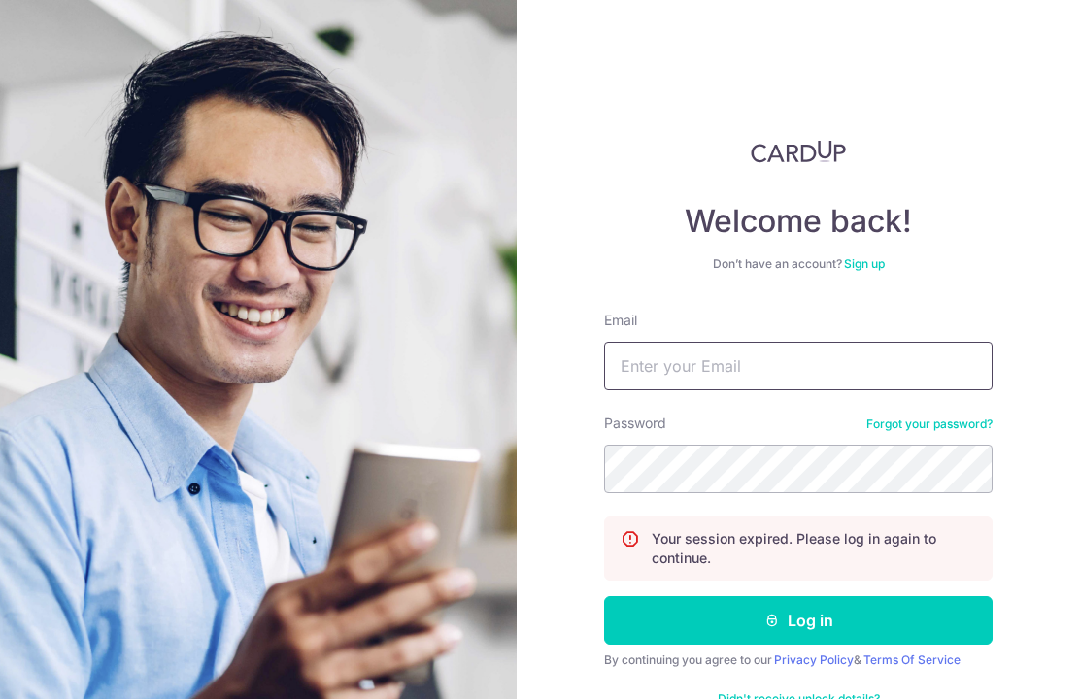
type input "[PERSON_NAME][EMAIL_ADDRESS][PERSON_NAME][DOMAIN_NAME]"
click at [798, 621] on button "Log in" at bounding box center [798, 620] width 389 height 49
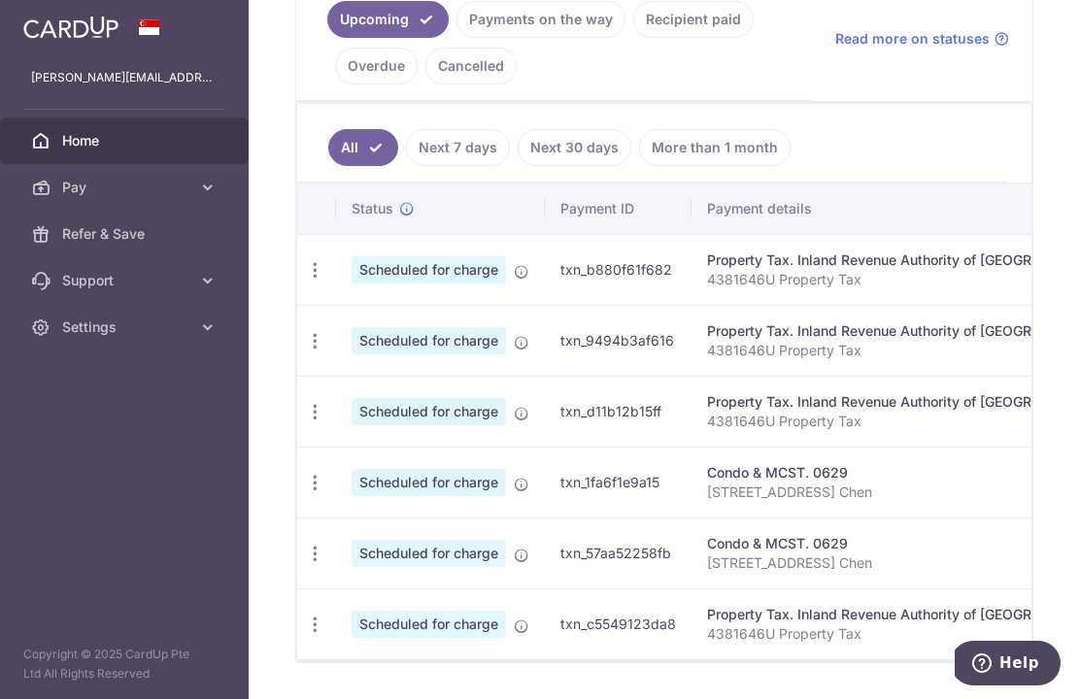
scroll to position [484, 0]
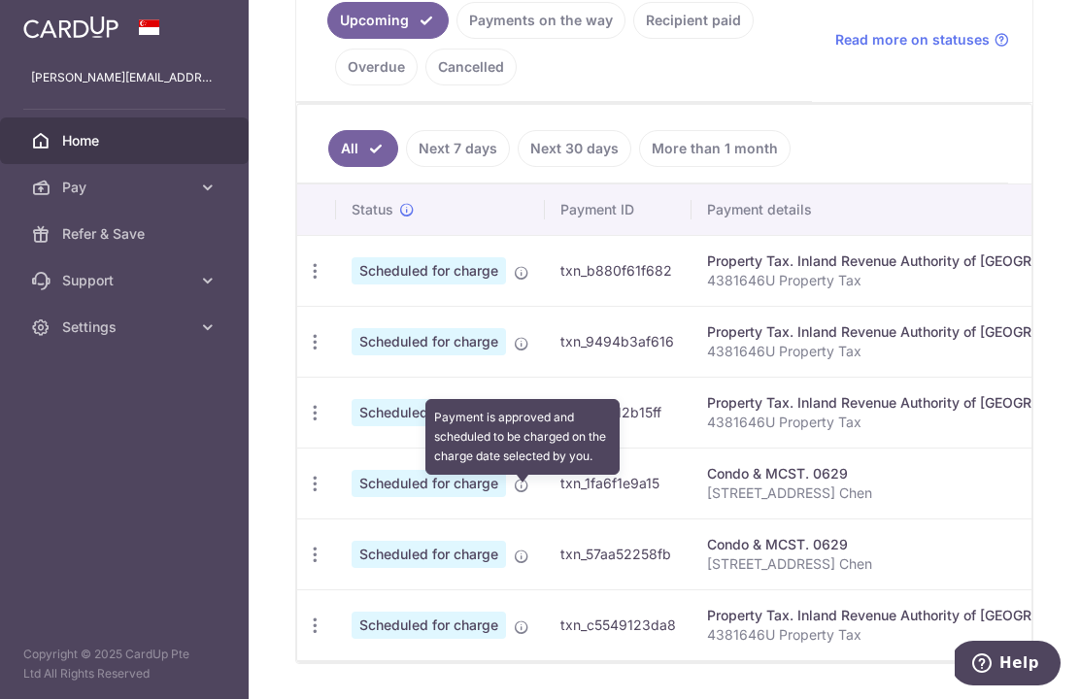
click at [514, 493] on icon at bounding box center [522, 486] width 16 height 16
click at [829, 100] on div "Upcoming Payments on the way Recipient paid Overdue Cancelled Read more on stat…" at bounding box center [664, 40] width 736 height 126
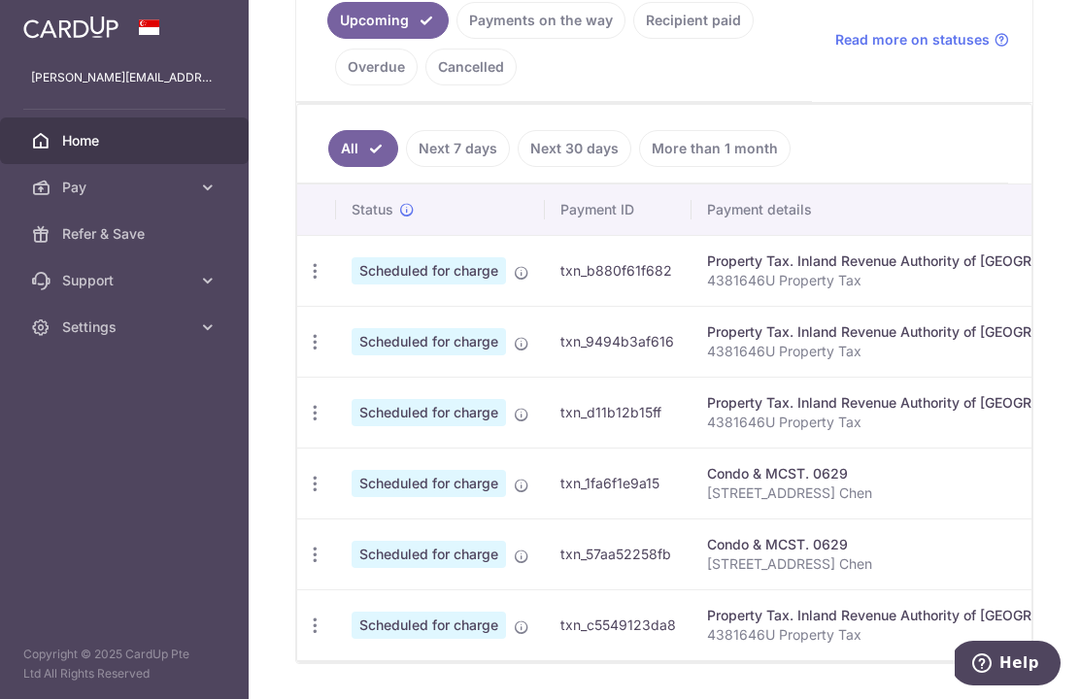
scroll to position [0, 0]
click at [305, 282] on icon "button" at bounding box center [315, 271] width 20 height 20
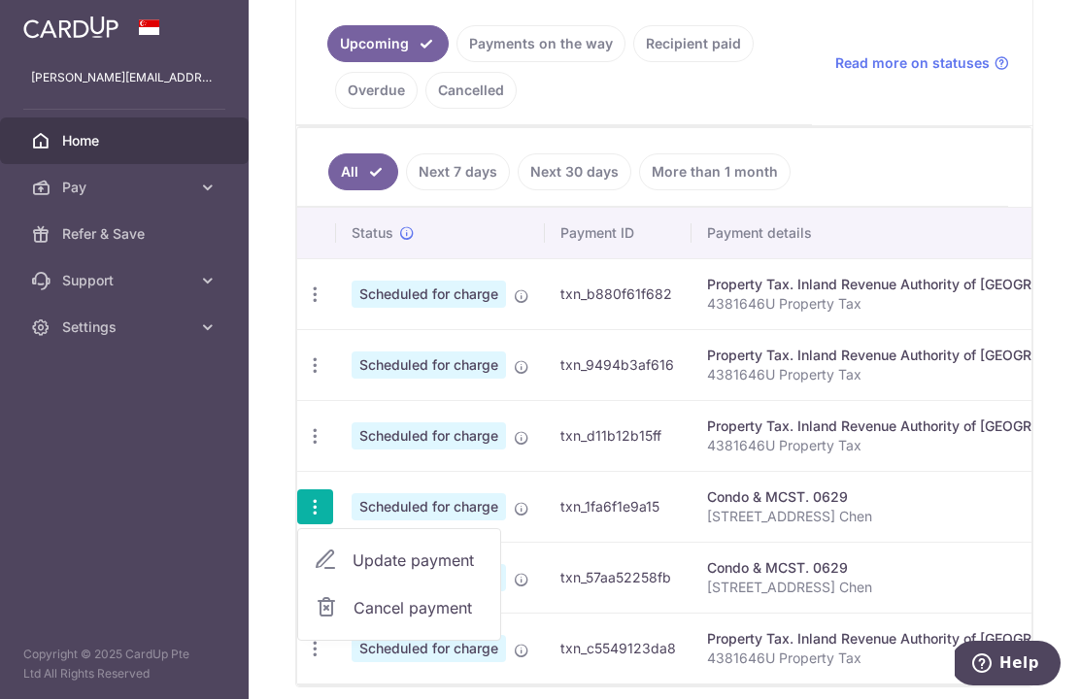
click at [353, 558] on span "Update payment" at bounding box center [419, 560] width 132 height 23
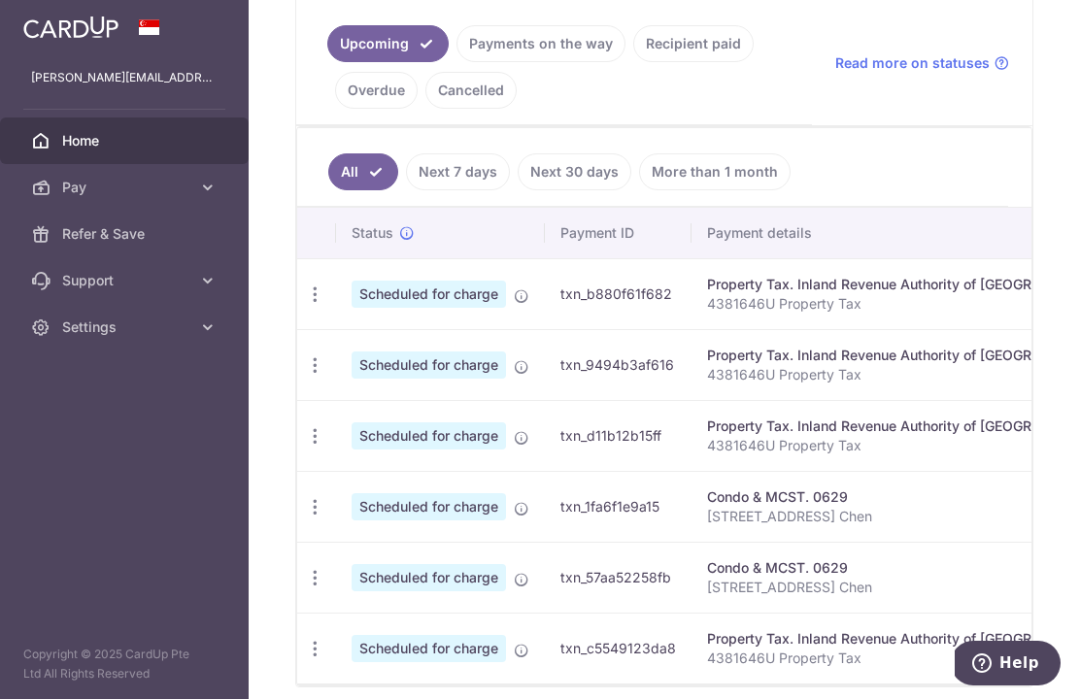
radio input "true"
type input "2,100.00"
type input "[DATE]"
type input "[STREET_ADDRESS] Chen"
type input "REC185"
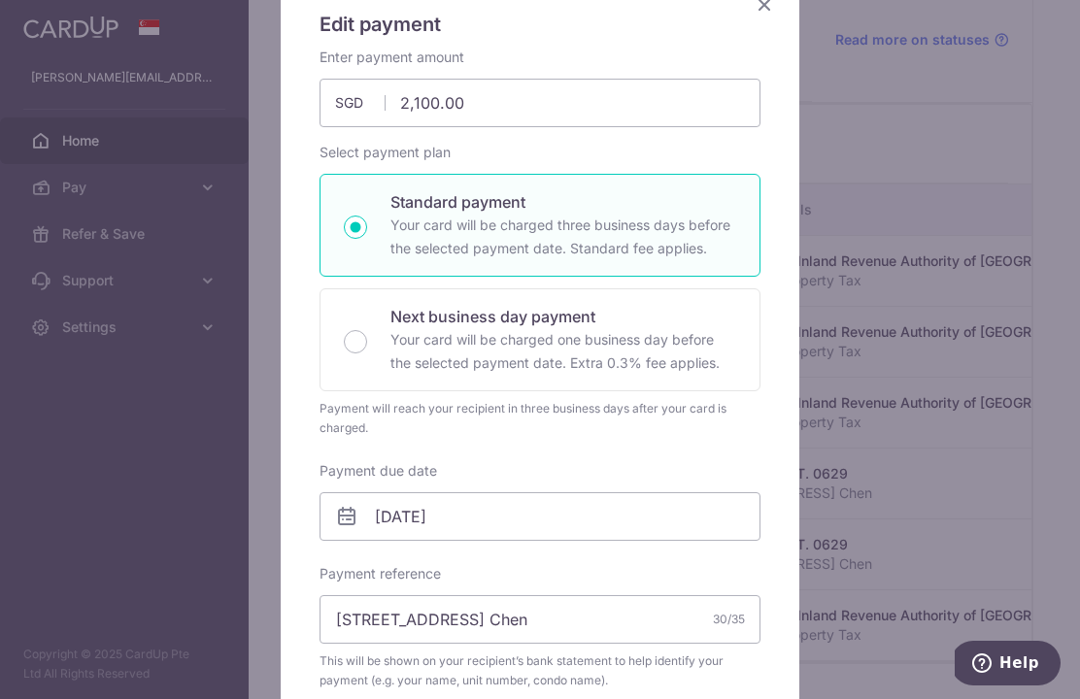
scroll to position [186, 0]
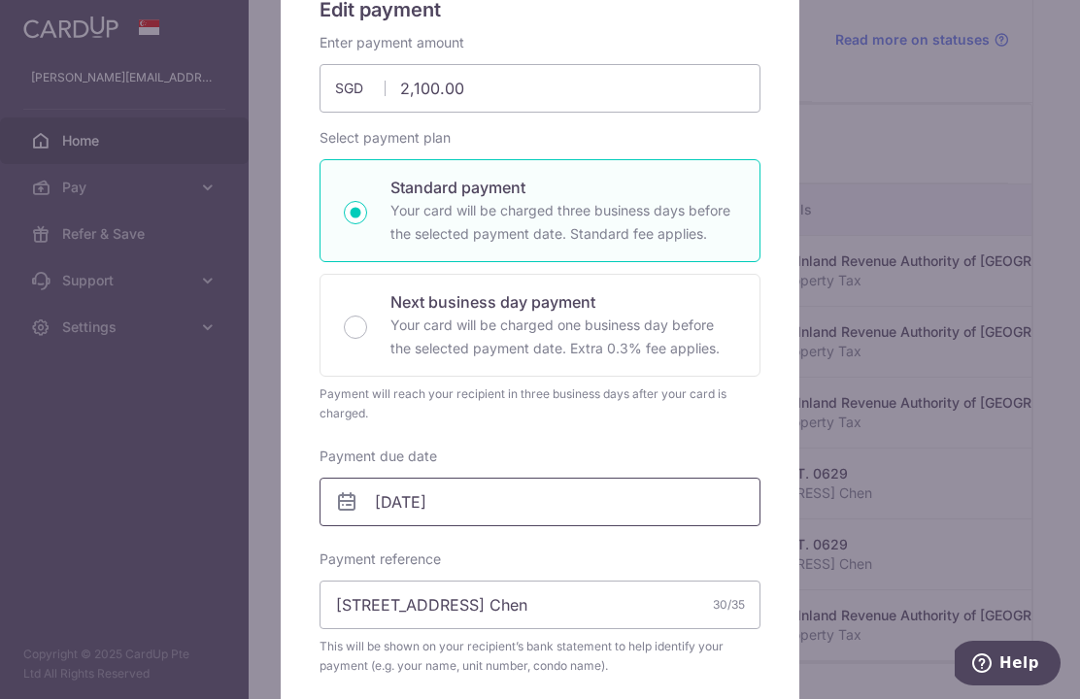
click at [523, 503] on input "[DATE]" at bounding box center [540, 502] width 441 height 49
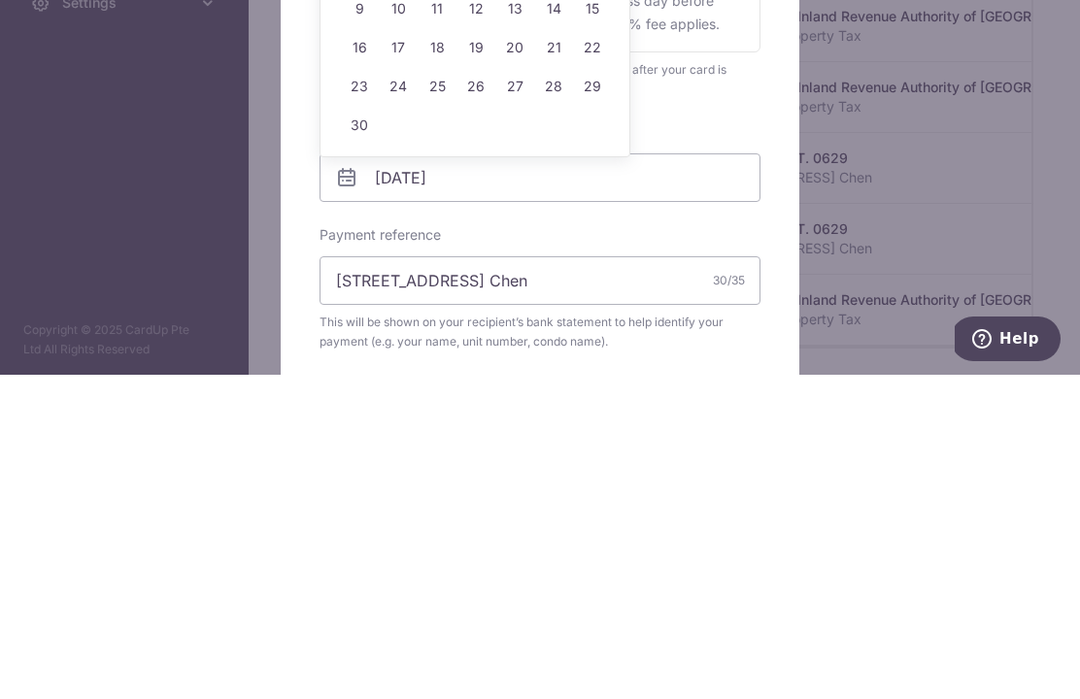
scroll to position [67, 0]
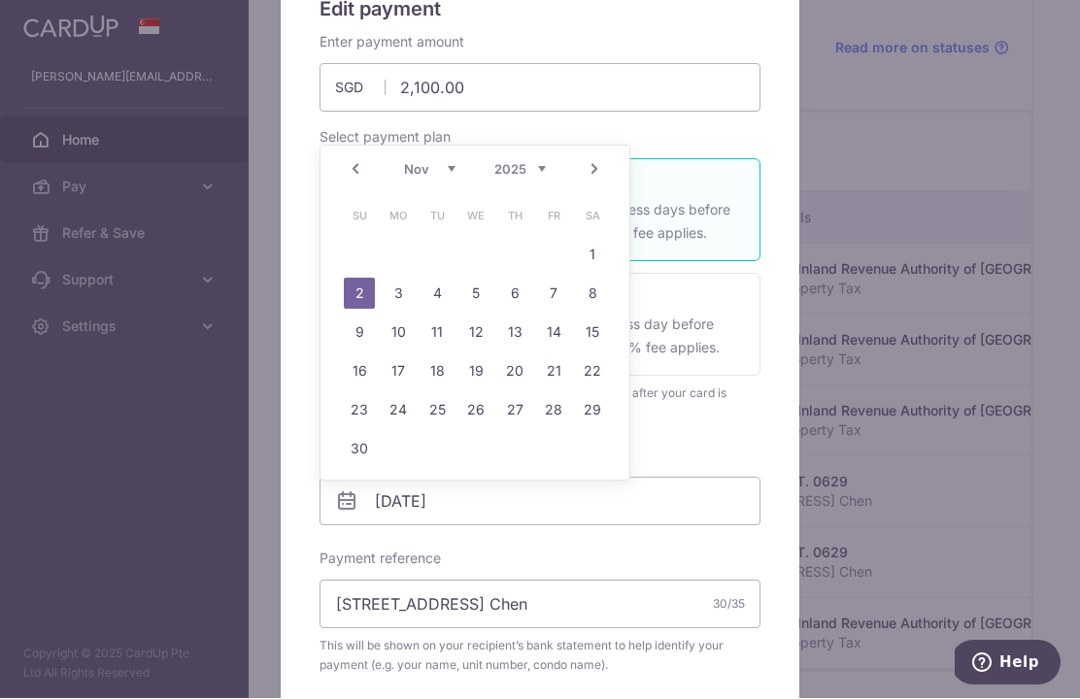
click at [867, 138] on div "Edit payment By clicking apply, you will make changes to all payments to 0629 s…" at bounding box center [540, 349] width 1080 height 699
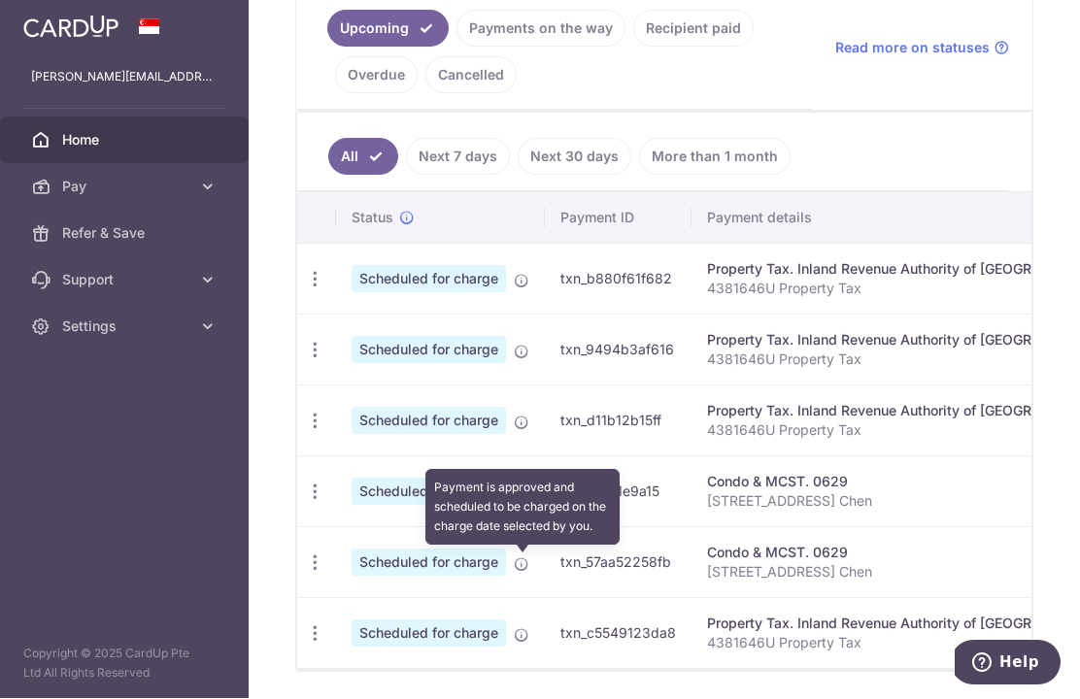
click at [514, 558] on icon at bounding box center [522, 566] width 16 height 16
click at [305, 290] on icon "button" at bounding box center [315, 280] width 20 height 20
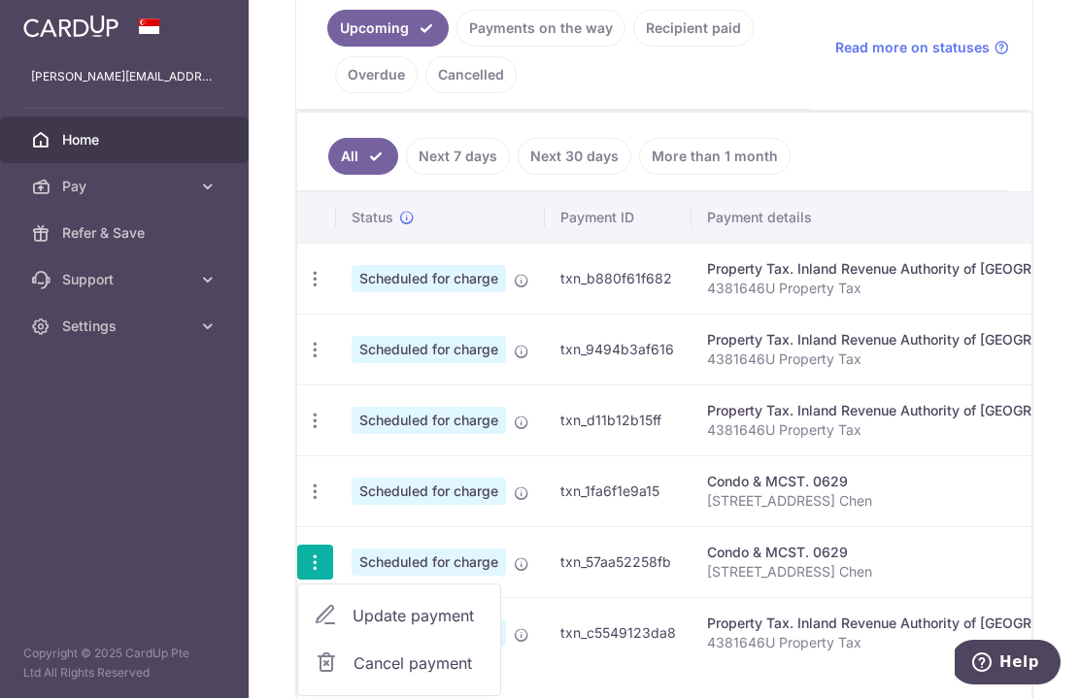
click at [353, 605] on span "Update payment" at bounding box center [419, 616] width 132 height 23
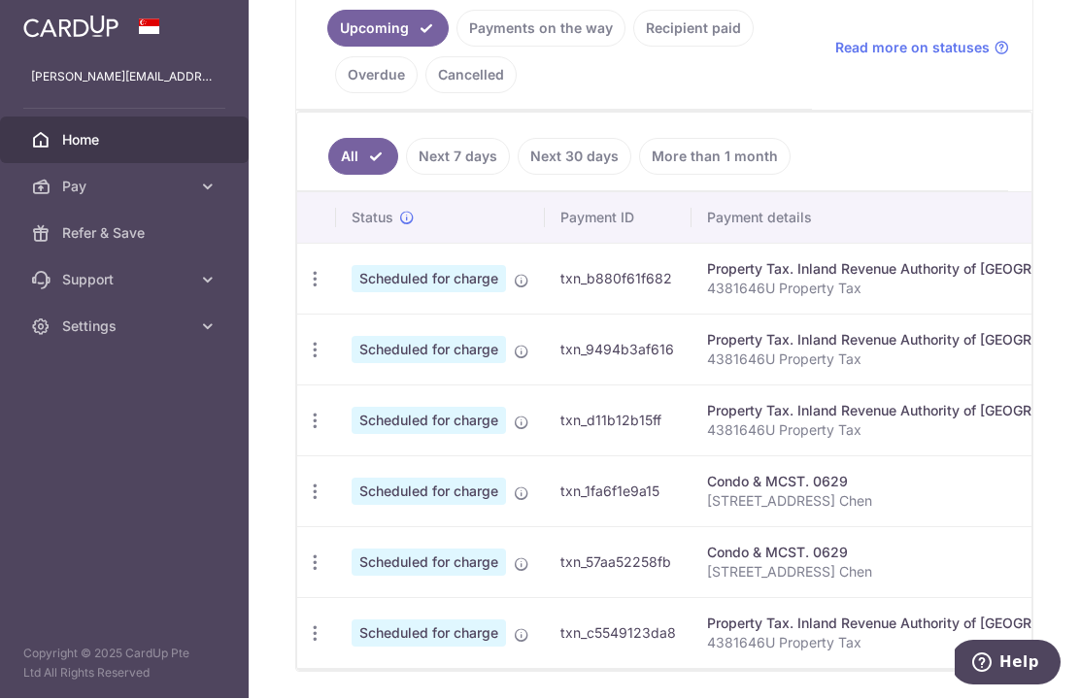
radio input "true"
type input "[STREET_ADDRESS] Chen"
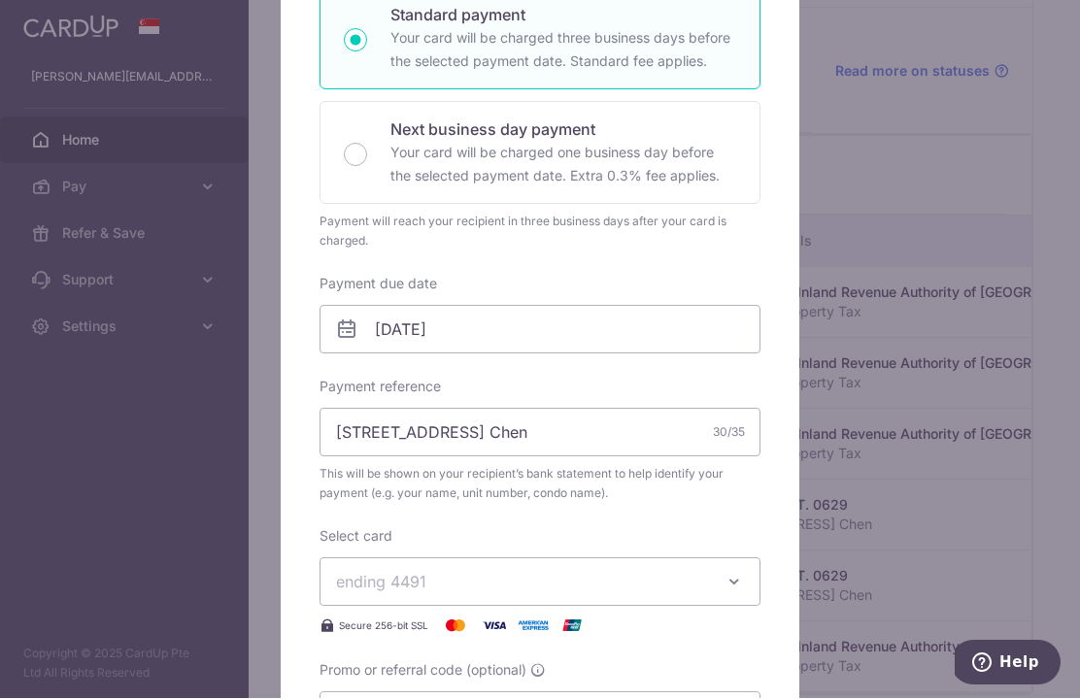
scroll to position [389, 0]
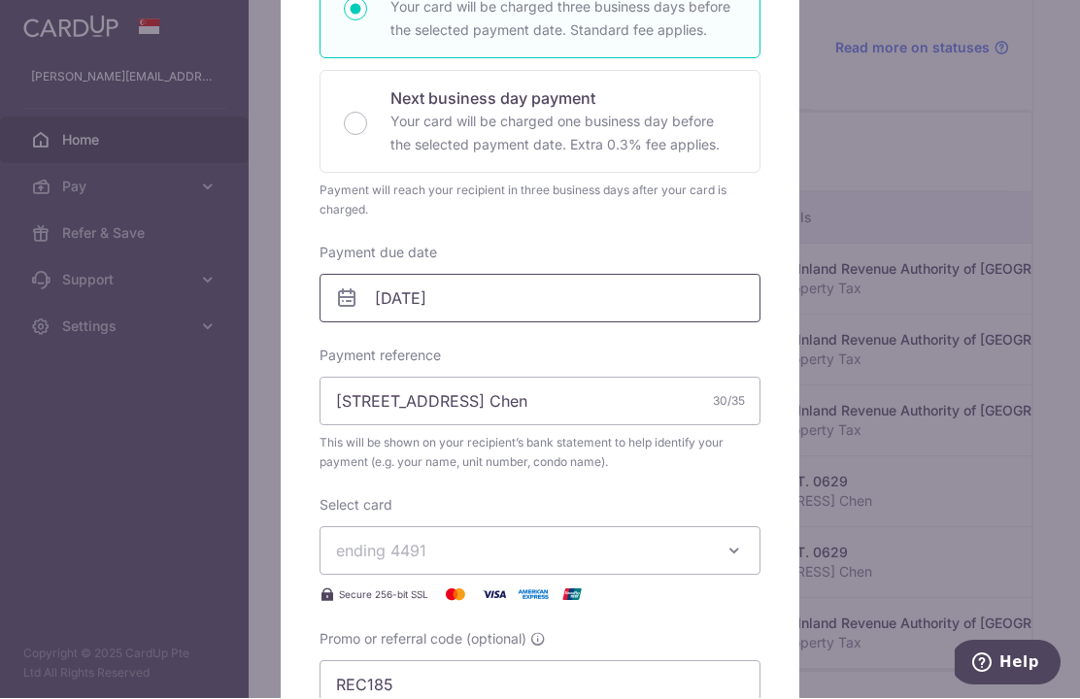
click at [460, 309] on input "[DATE]" at bounding box center [540, 299] width 441 height 49
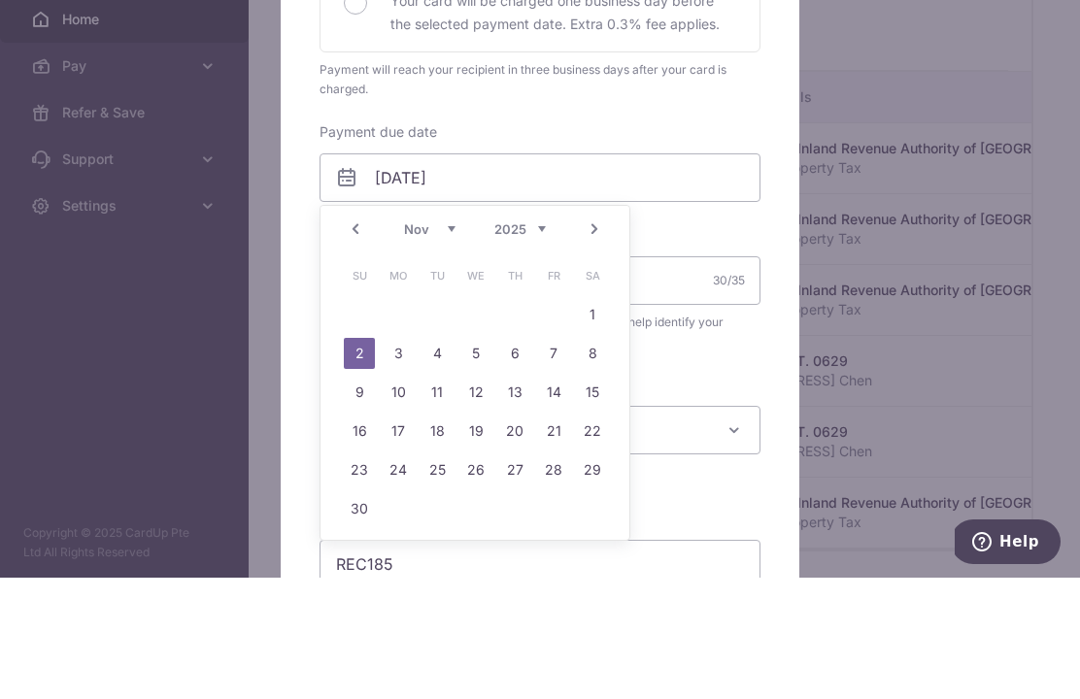
click at [598, 421] on link "1" at bounding box center [592, 436] width 31 height 31
type input "01/11/2025"
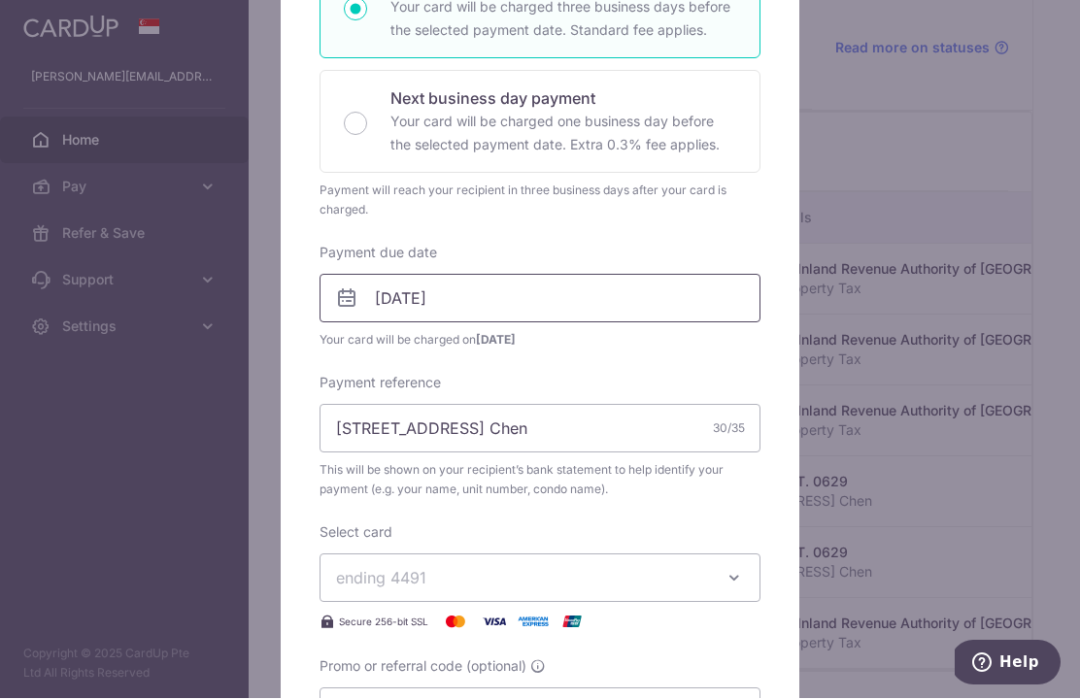
click at [334, 289] on input "01/11/2025" at bounding box center [540, 299] width 441 height 49
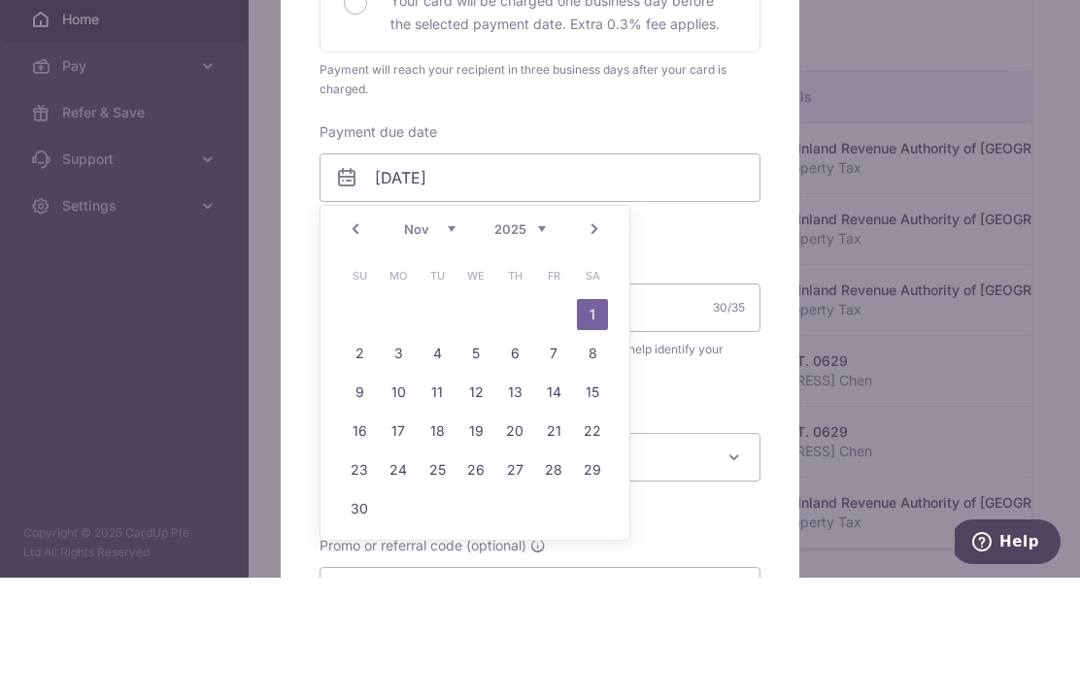
click at [350, 339] on link "Prev" at bounding box center [355, 350] width 23 height 23
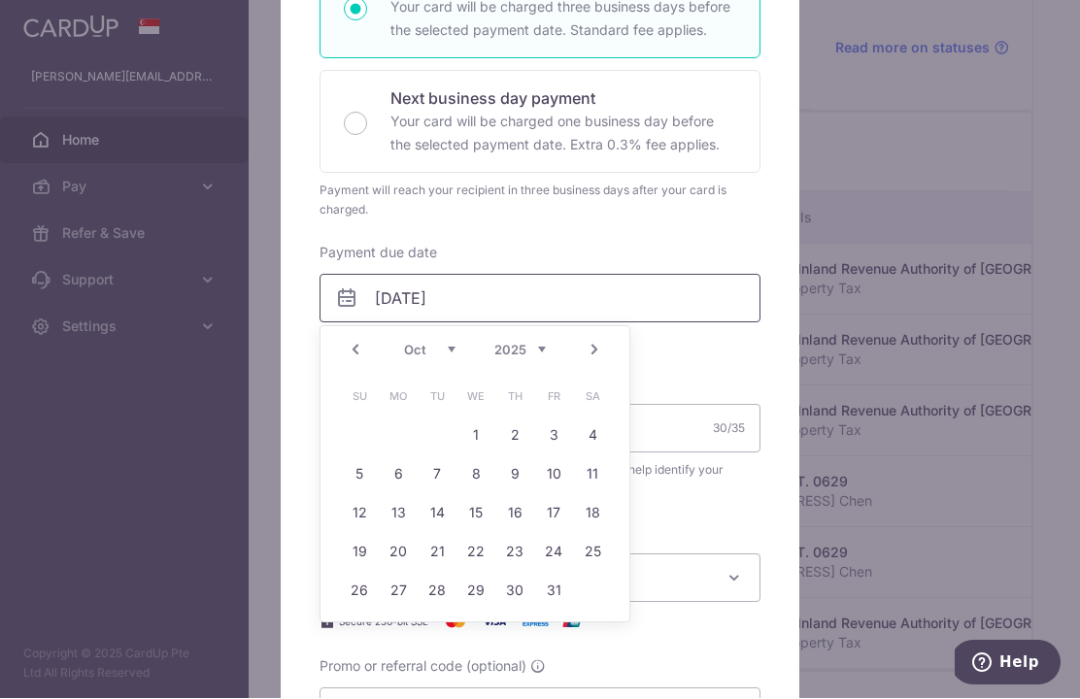
click at [571, 290] on input "01/11/2025" at bounding box center [540, 299] width 441 height 49
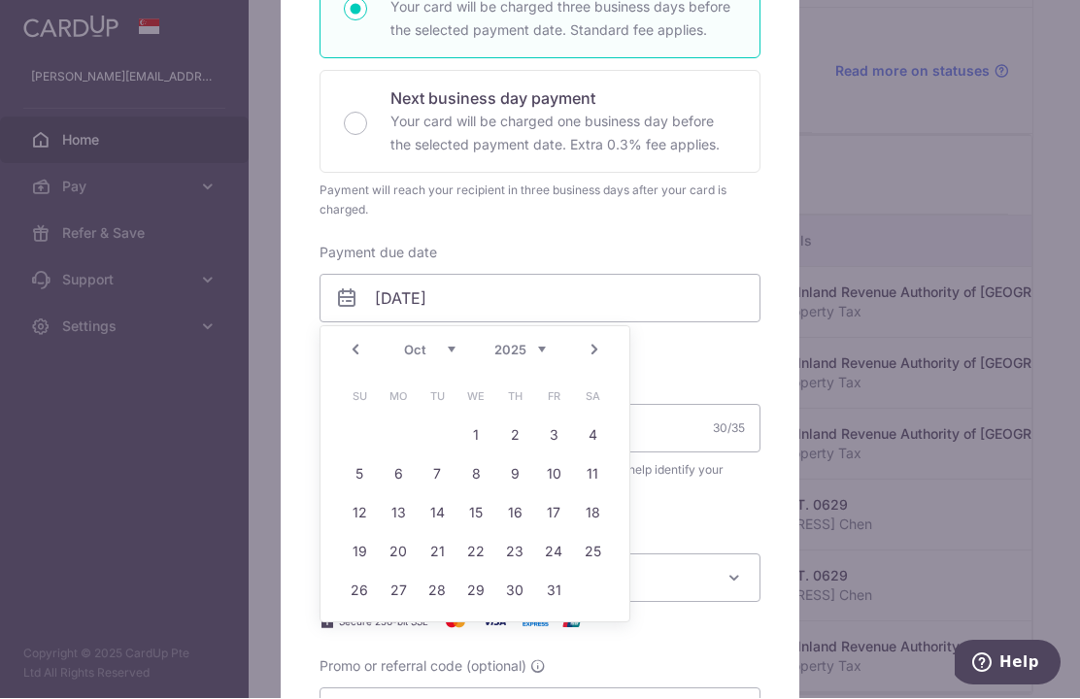
click at [709, 188] on div "Payment will reach your recipient in three business days after your card is cha…" at bounding box center [540, 201] width 441 height 39
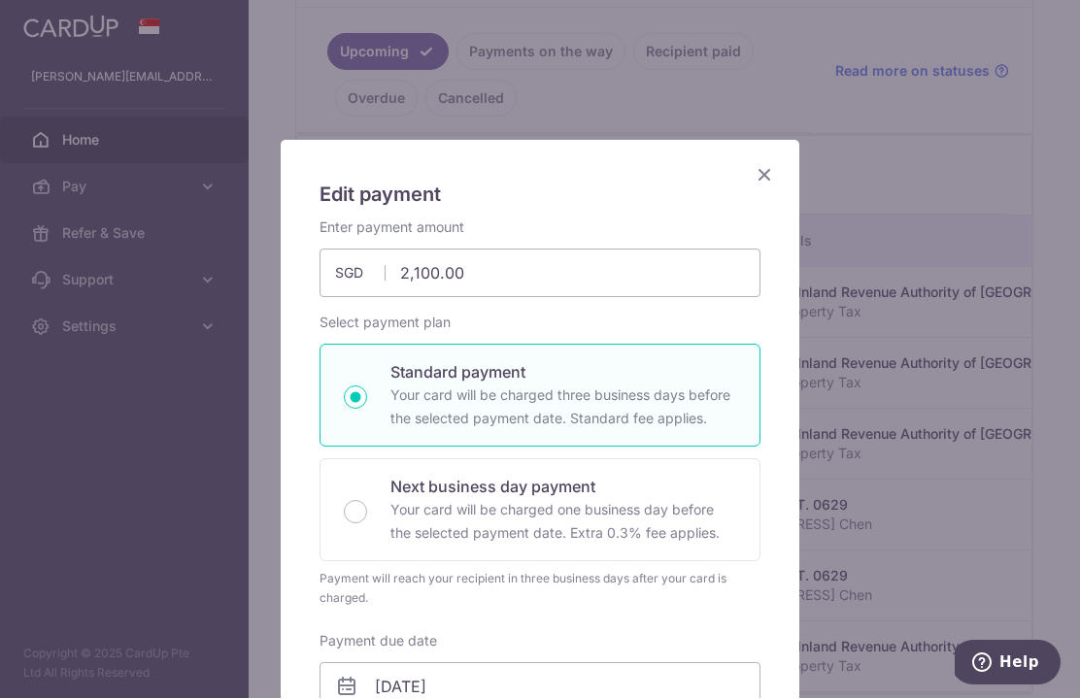
scroll to position [0, 0]
click at [770, 182] on icon "Close" at bounding box center [764, 175] width 23 height 24
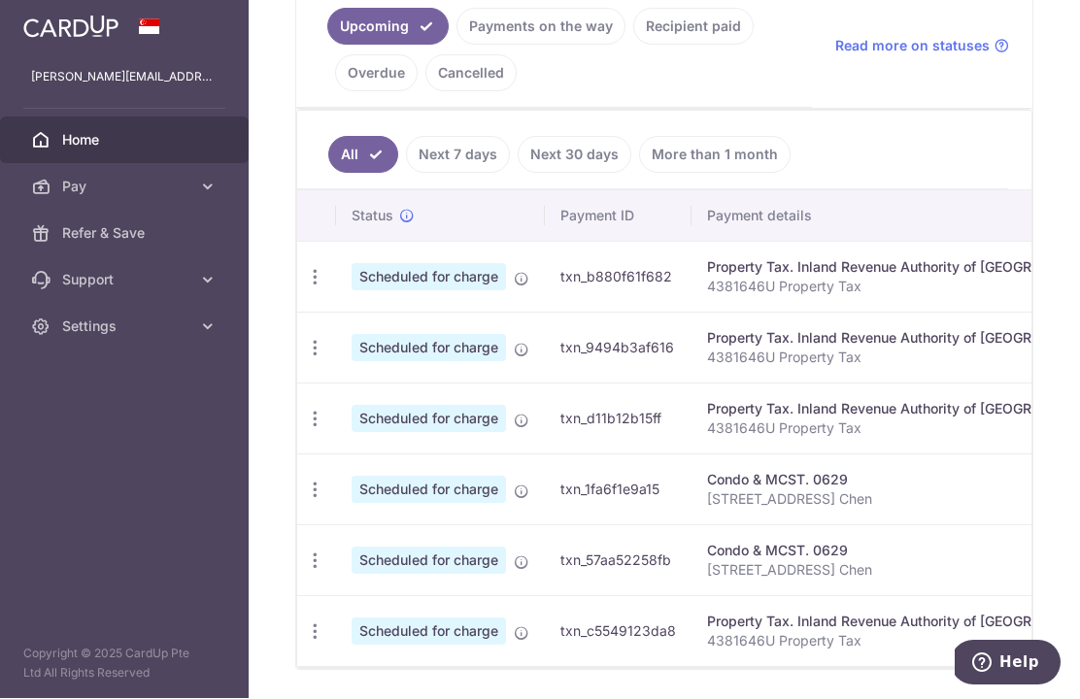
scroll to position [475, 0]
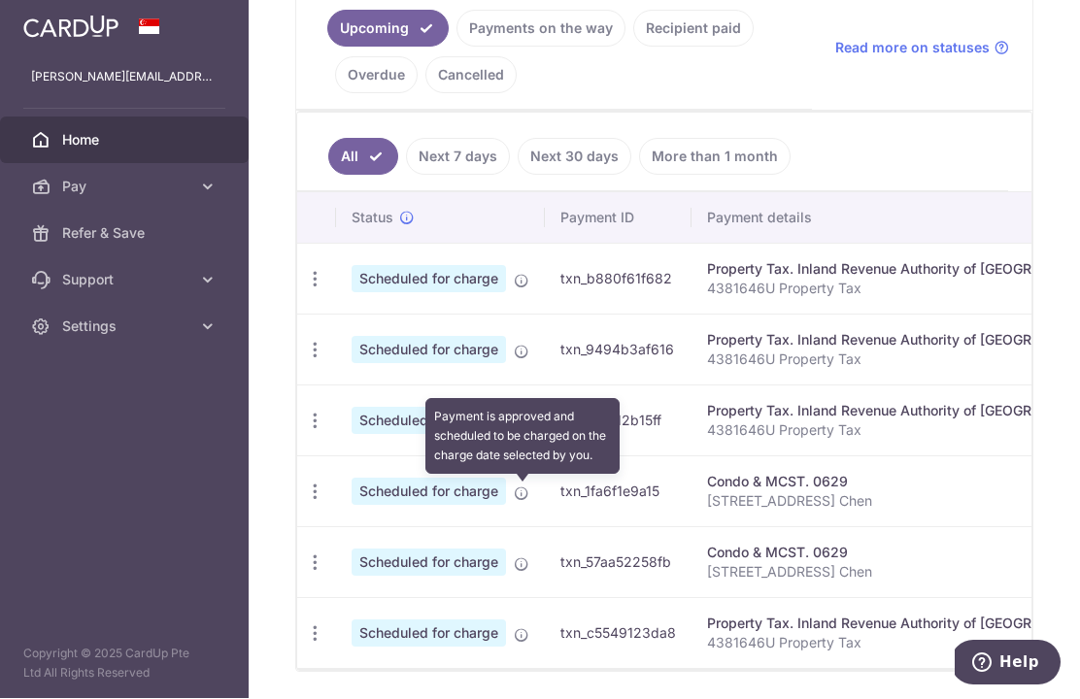
click at [514, 487] on icon at bounding box center [522, 495] width 16 height 16
click at [305, 290] on icon "button" at bounding box center [315, 280] width 20 height 20
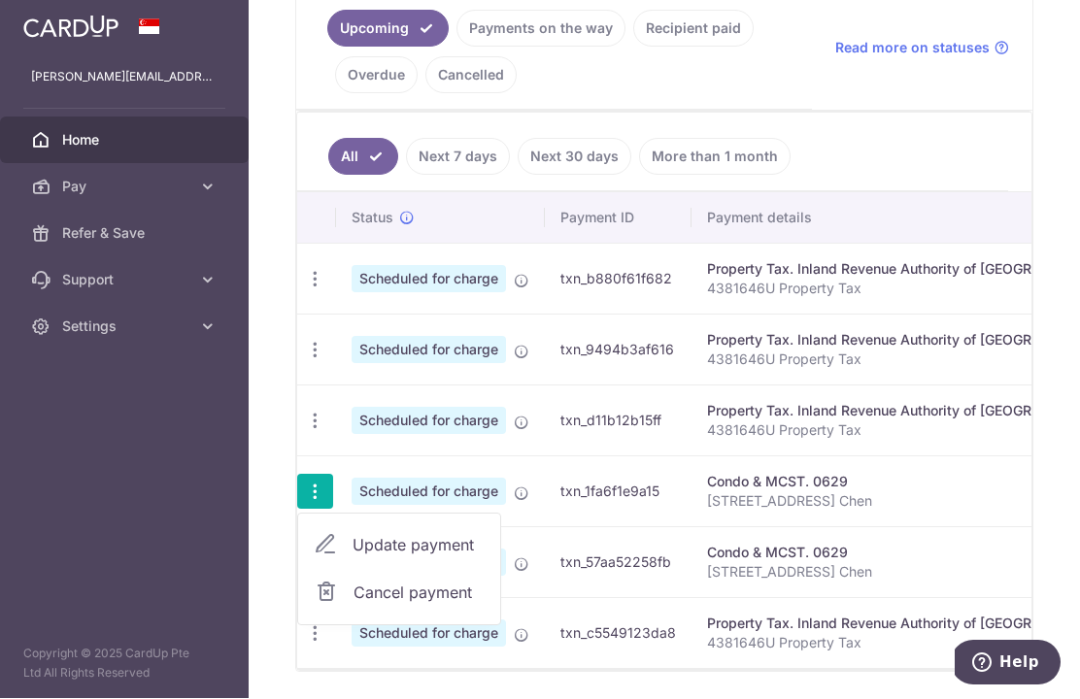
click at [353, 534] on span "Update payment" at bounding box center [419, 545] width 132 height 23
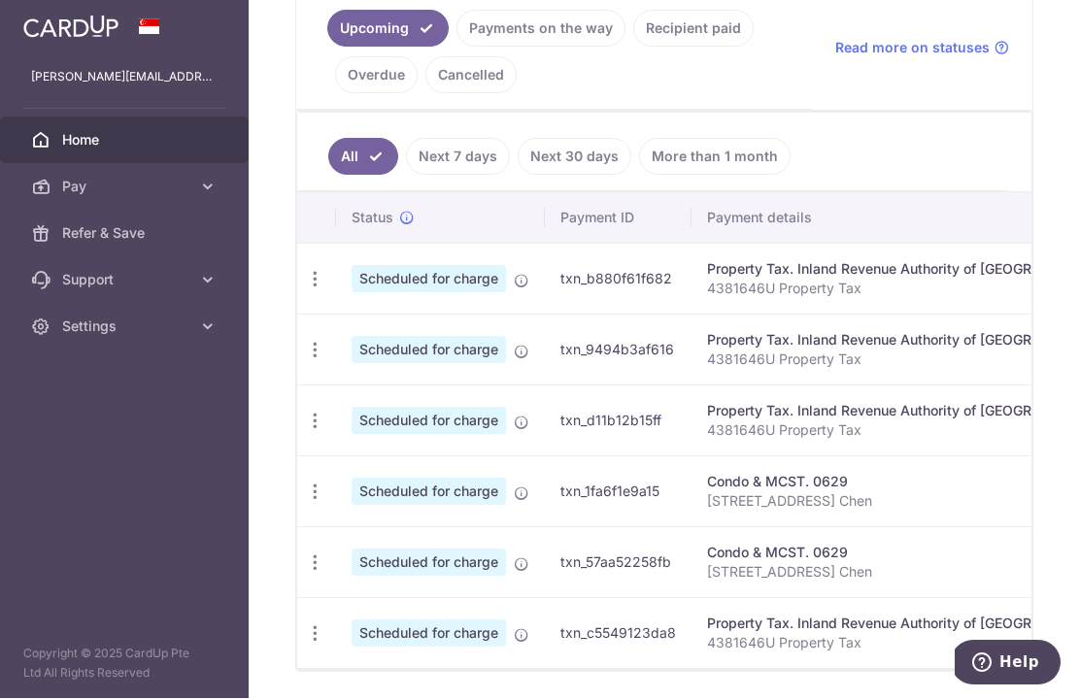
radio input "true"
type input "[DATE]"
type input "[STREET_ADDRESS] Chen"
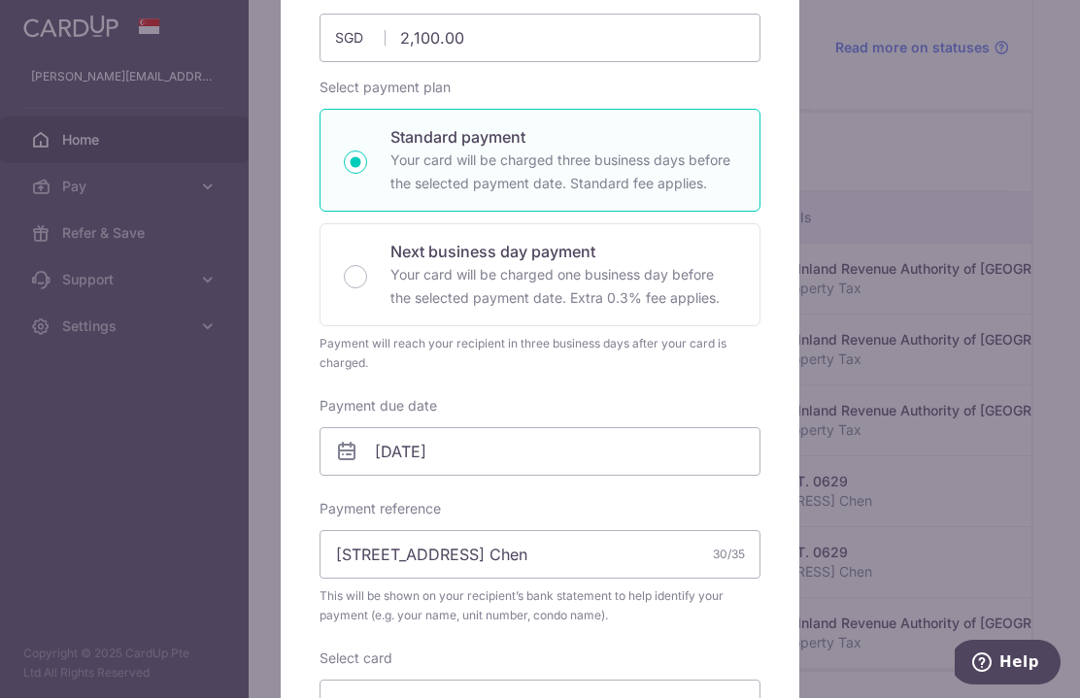
scroll to position [235, 0]
click at [353, 454] on icon at bounding box center [346, 452] width 23 height 23
click at [358, 450] on input "[DATE]" at bounding box center [540, 452] width 441 height 49
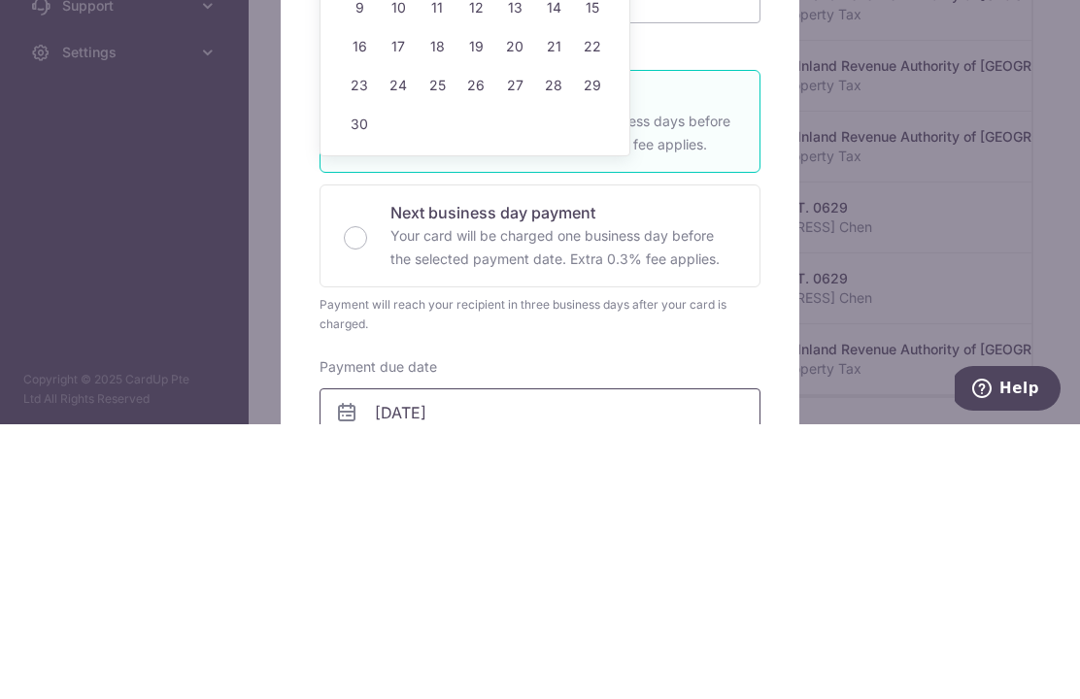
scroll to position [0, 0]
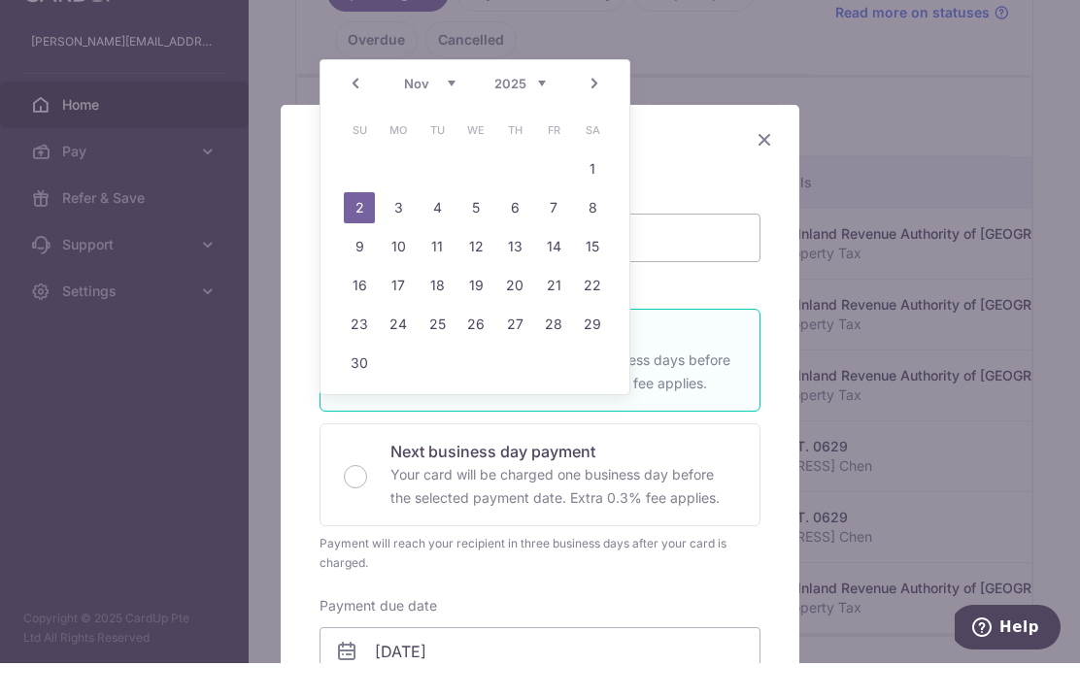
click at [350, 108] on link "Prev" at bounding box center [355, 119] width 23 height 23
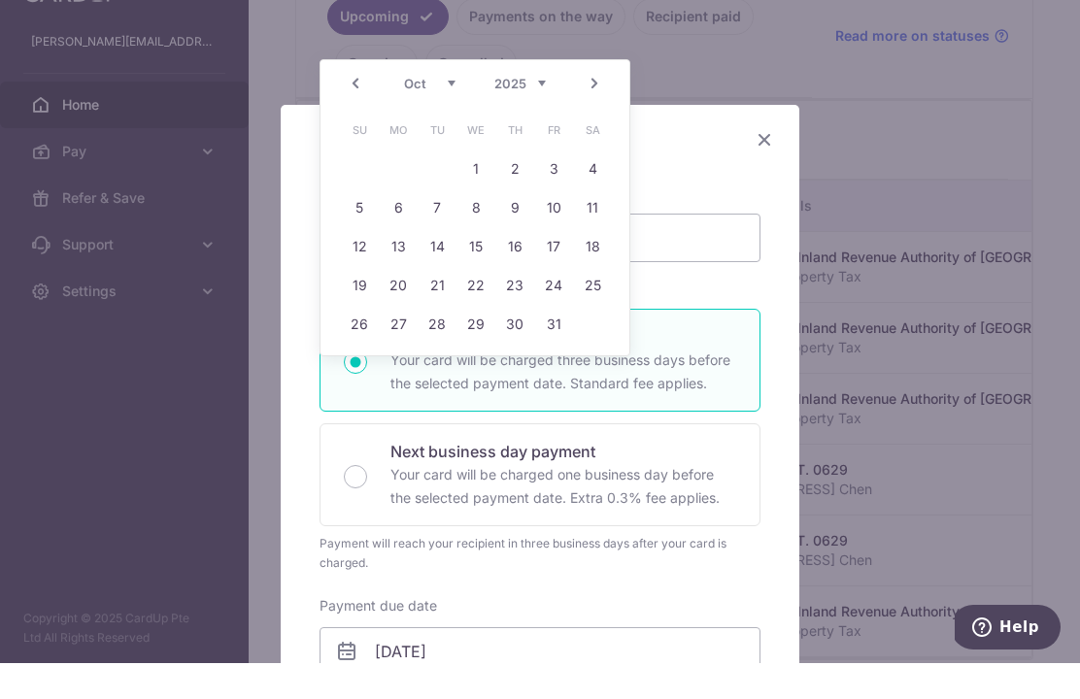
click at [478, 345] on link "29" at bounding box center [475, 360] width 31 height 31
type input "[DATE]"
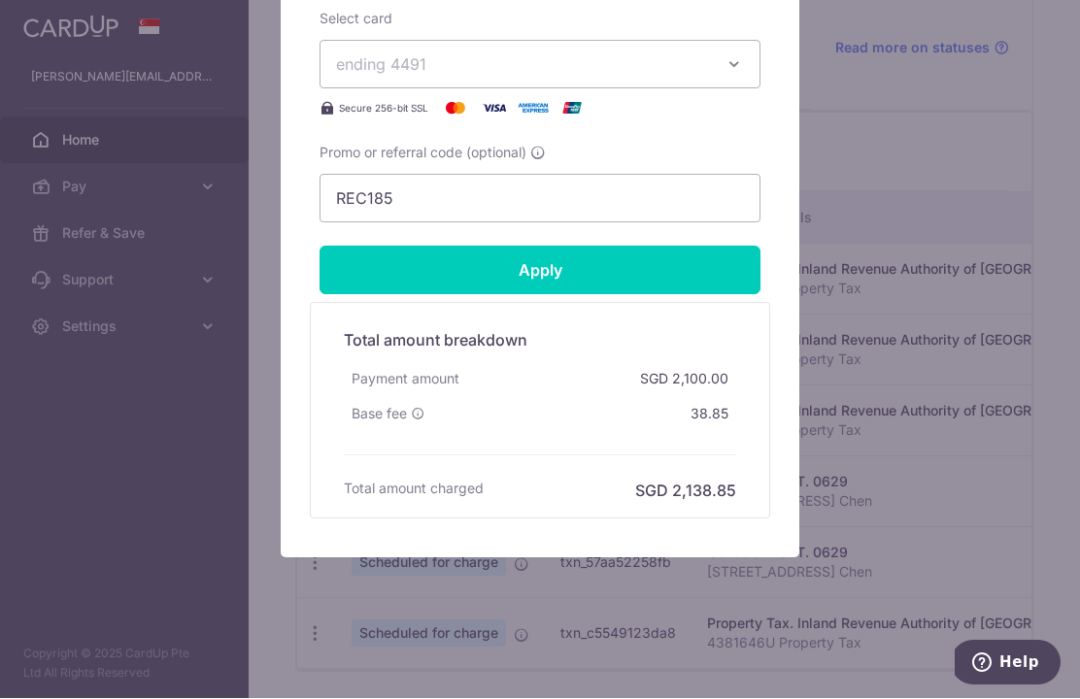
scroll to position [902, 0]
click at [721, 274] on input "Apply" at bounding box center [540, 271] width 441 height 49
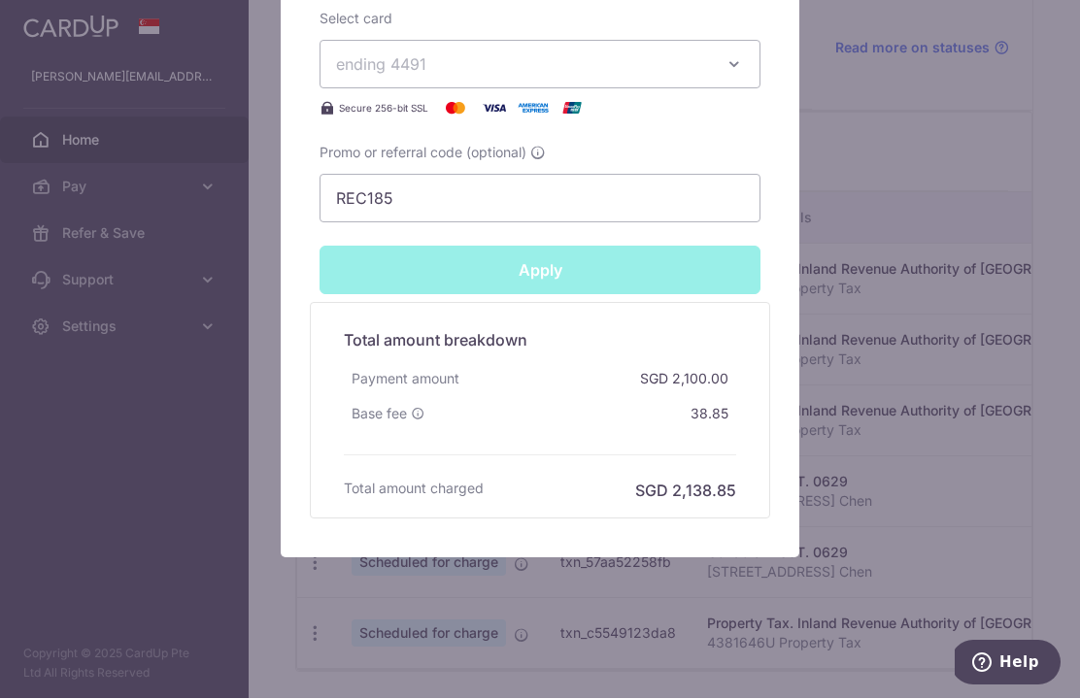
type input "Successfully Applied"
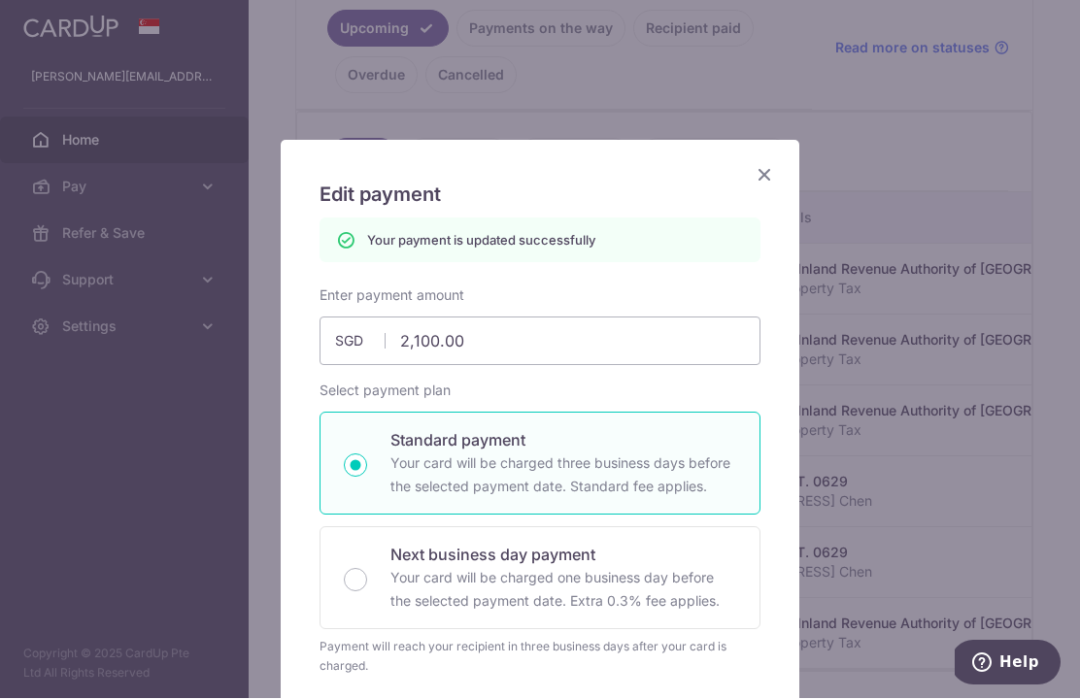
scroll to position [0, 0]
click at [769, 168] on icon "Close" at bounding box center [764, 175] width 23 height 24
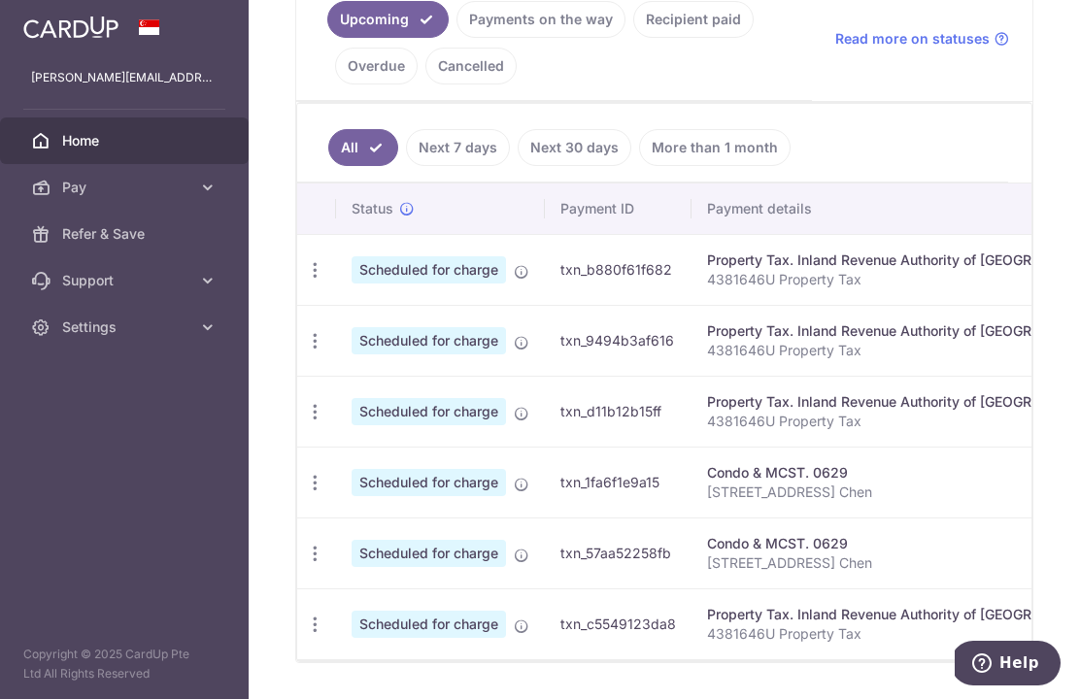
scroll to position [484, 0]
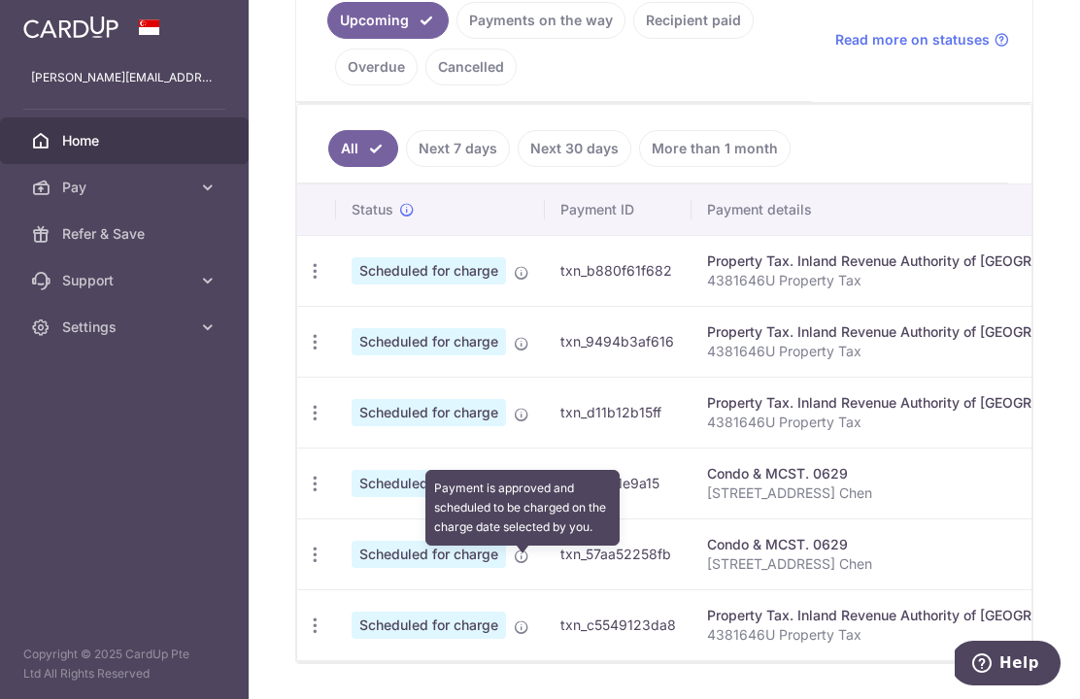
click at [514, 564] on icon at bounding box center [522, 557] width 16 height 16
click at [305, 282] on icon "button" at bounding box center [315, 271] width 20 height 20
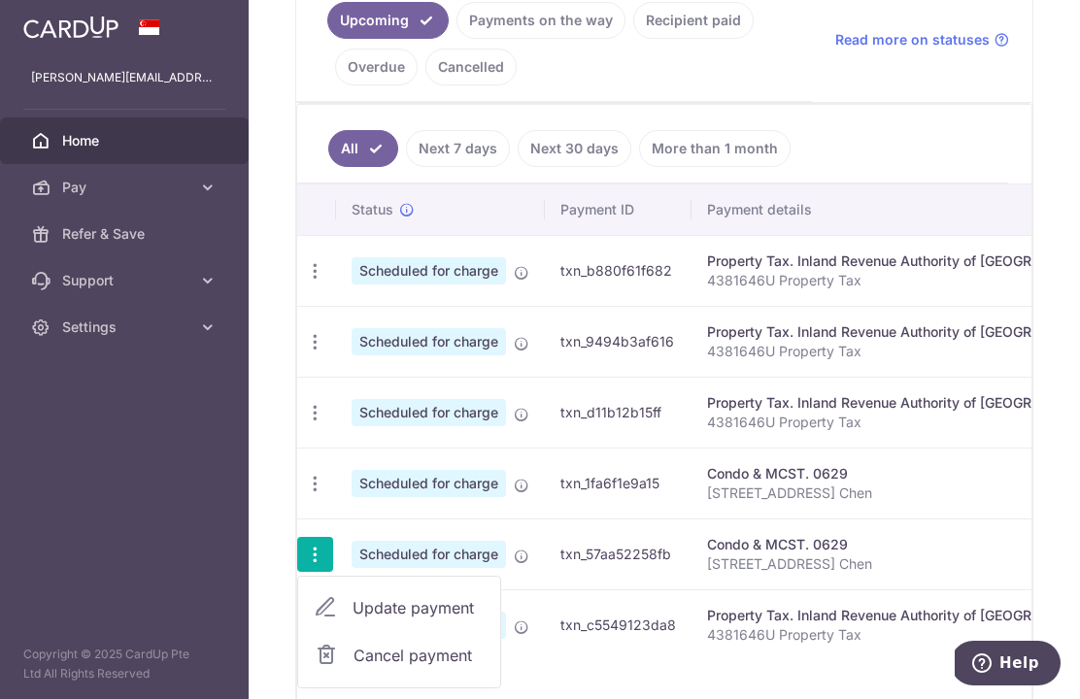
click at [353, 620] on span "Update payment" at bounding box center [419, 607] width 132 height 23
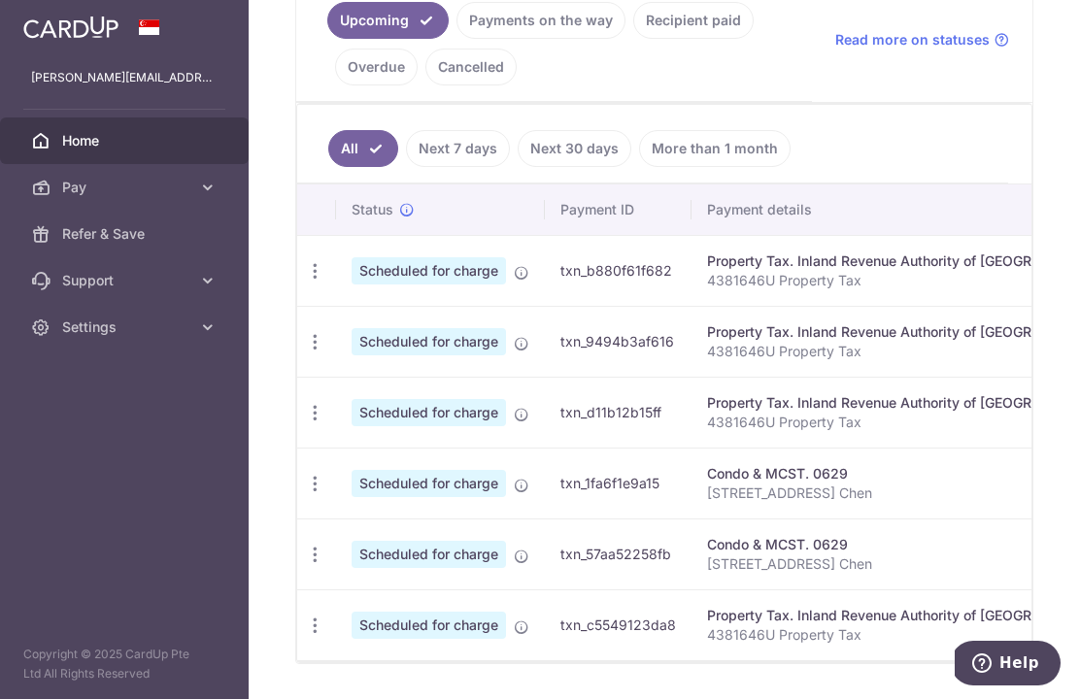
radio input "true"
type input "2,100.00"
type input "[DATE]"
type input "[STREET_ADDRESS] Chen"
type input "REC185"
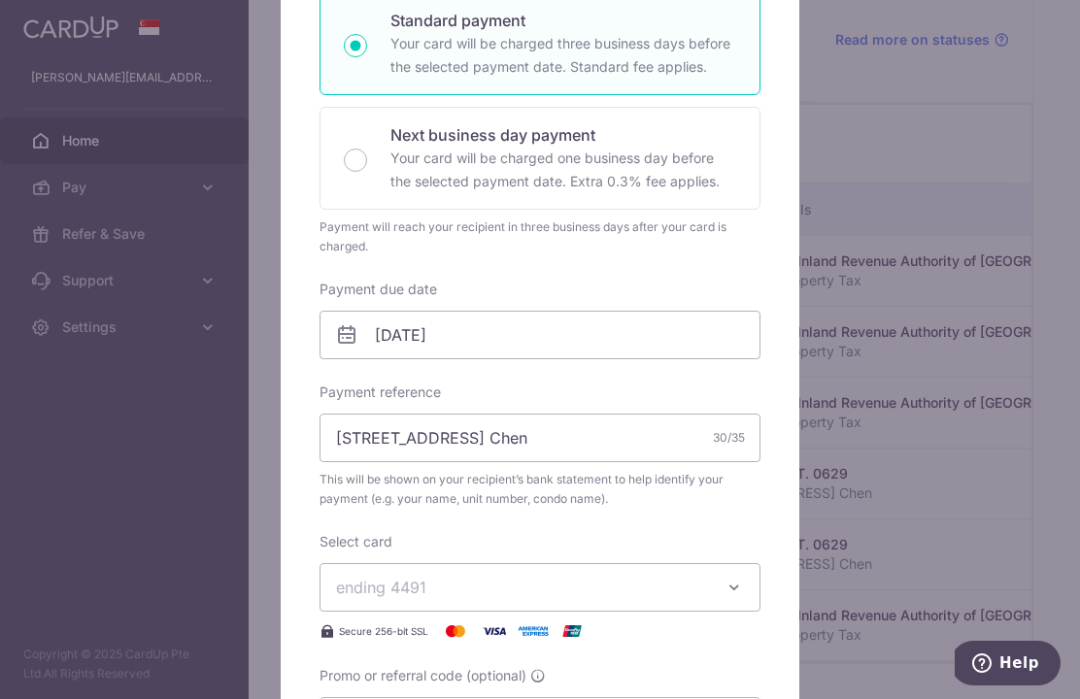
scroll to position [363, 0]
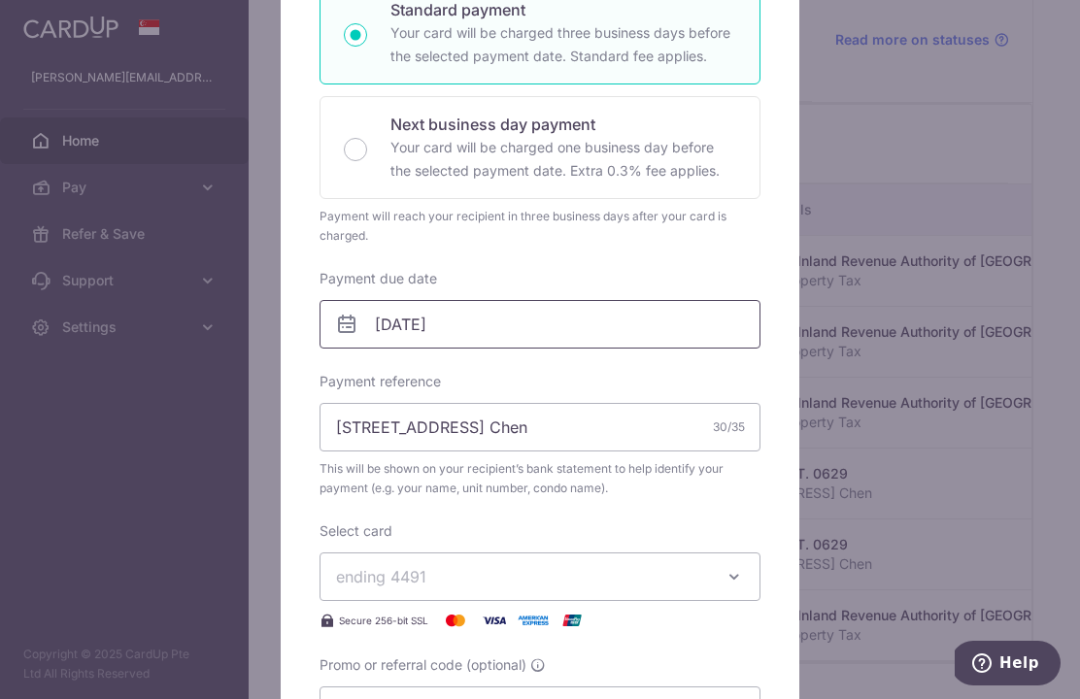
click at [461, 323] on input "[DATE]" at bounding box center [540, 324] width 441 height 49
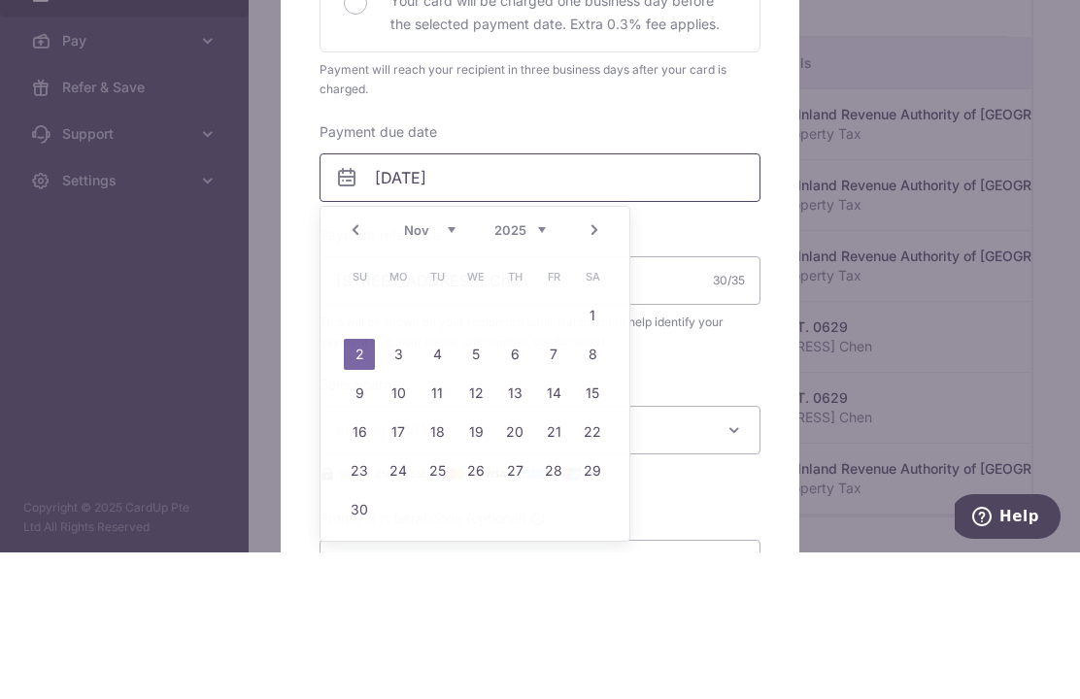
scroll to position [475, 0]
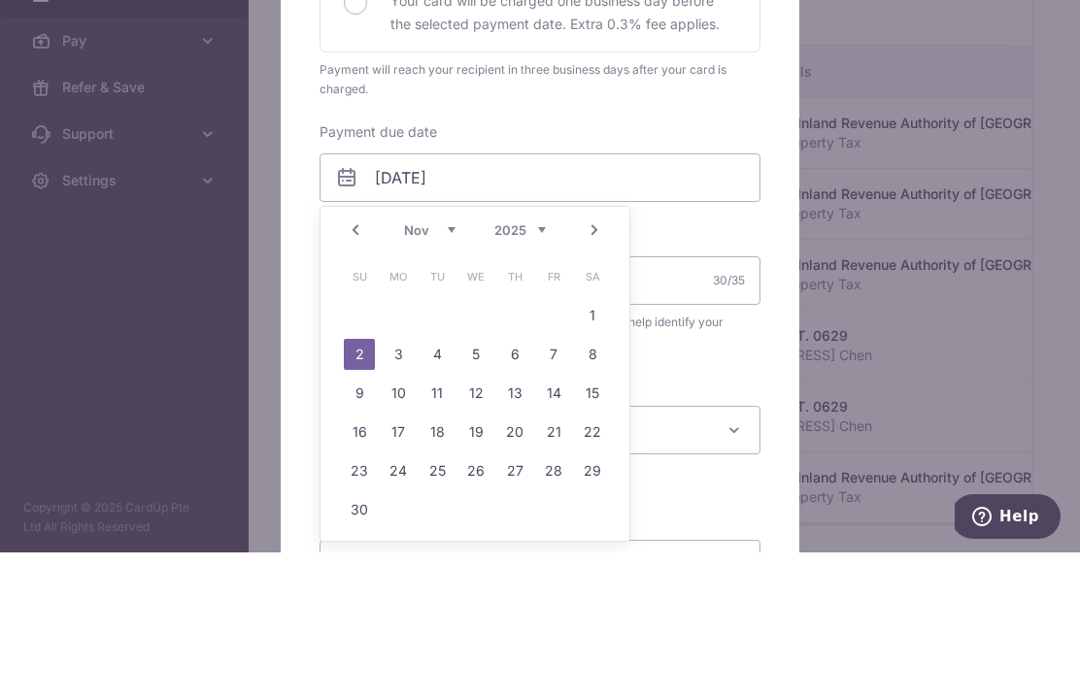
click at [348, 365] on link "Prev" at bounding box center [355, 376] width 23 height 23
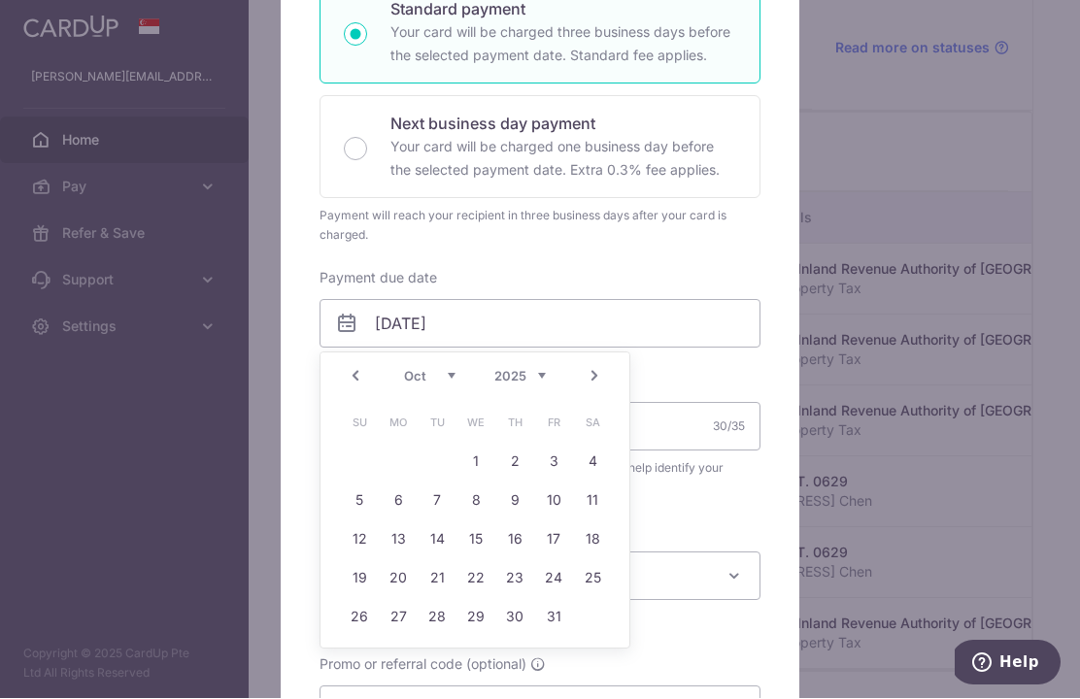
click at [480, 618] on link "29" at bounding box center [475, 617] width 31 height 31
type input "[DATE]"
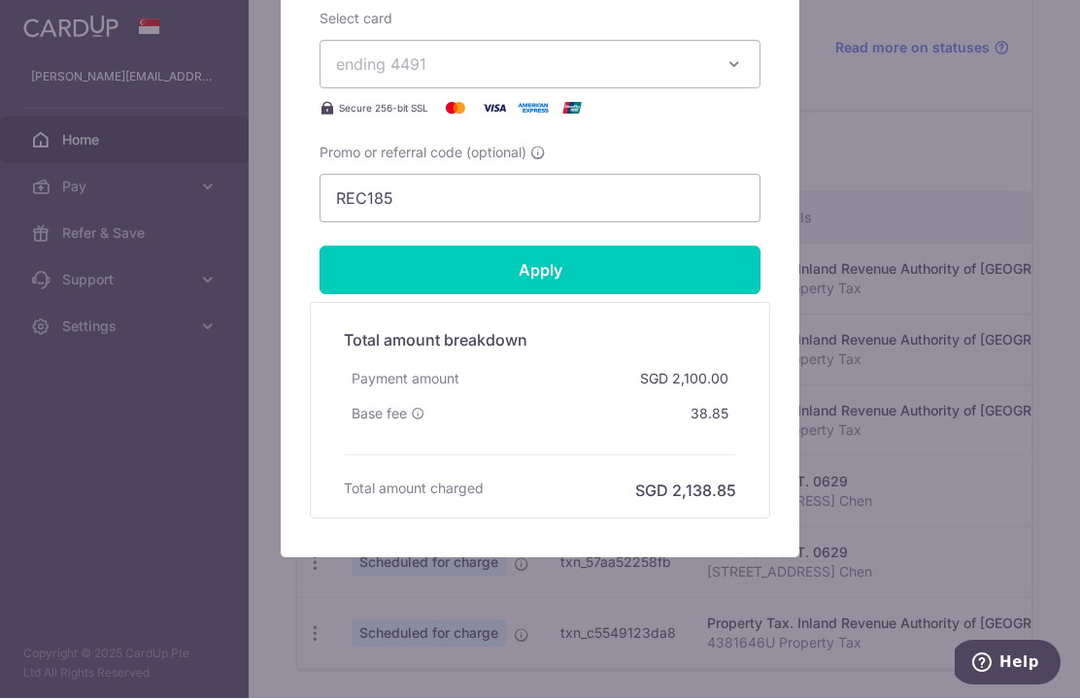
scroll to position [902, 0]
click at [618, 273] on input "Apply" at bounding box center [540, 271] width 441 height 49
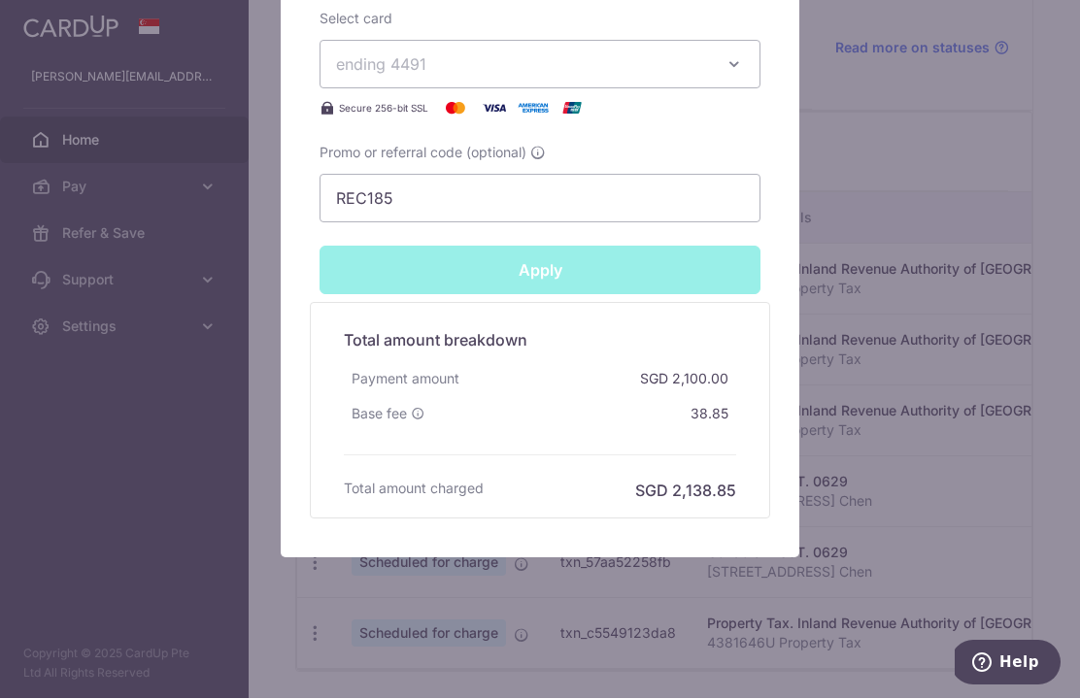
type input "Successfully Applied"
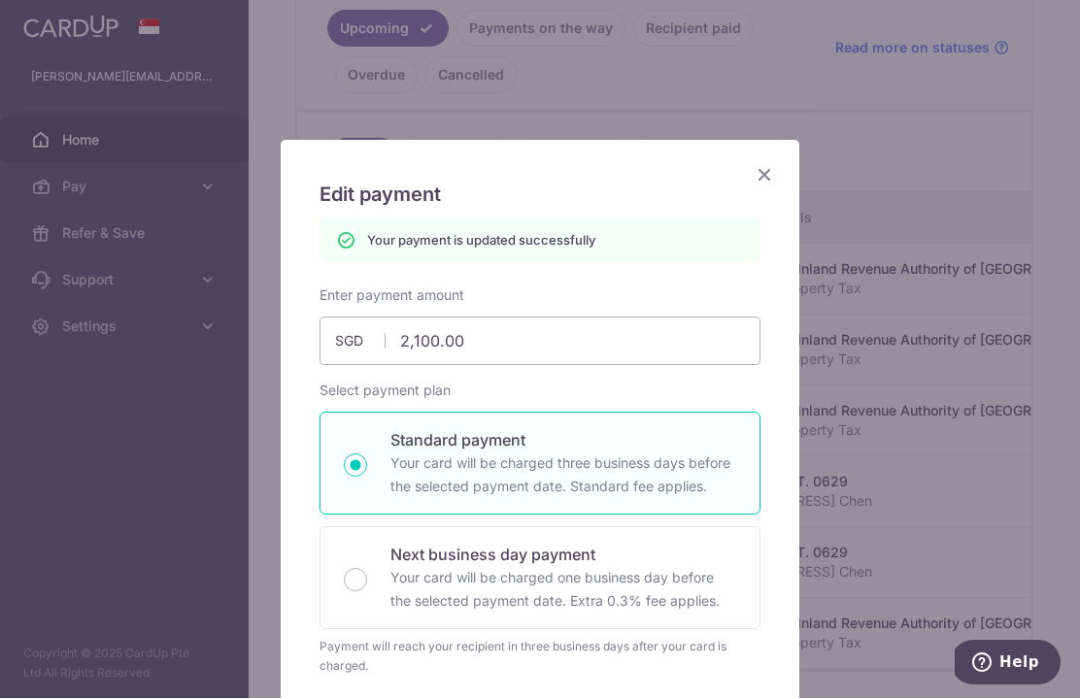
scroll to position [0, 0]
click at [767, 170] on icon "Close" at bounding box center [764, 175] width 23 height 24
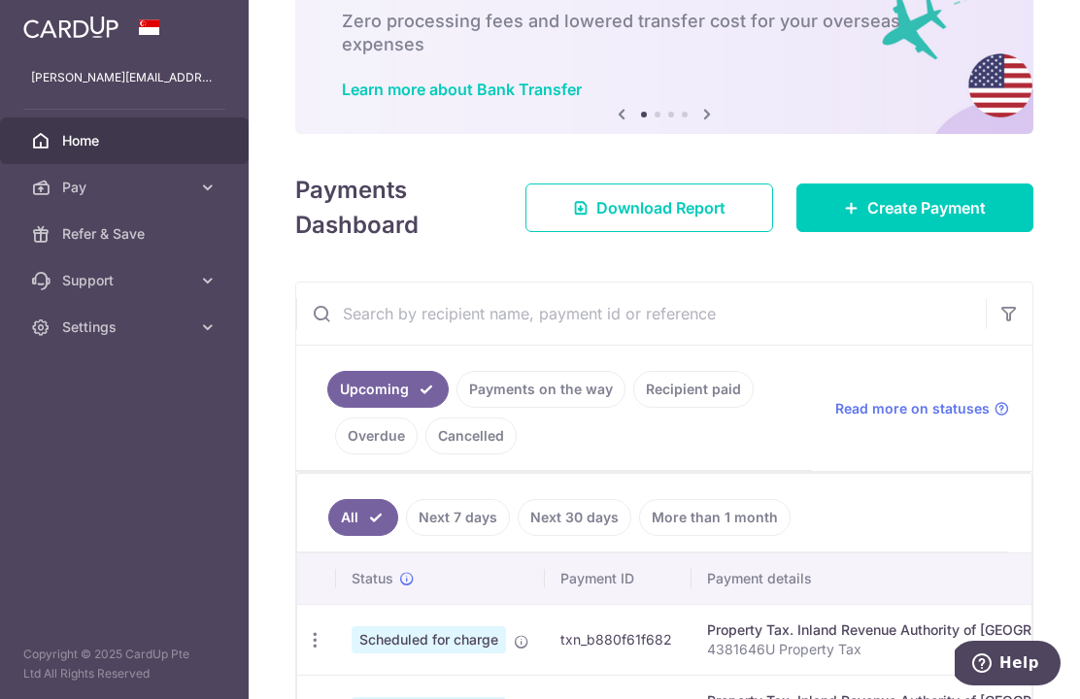
scroll to position [114, 0]
click at [457, 409] on link "Payments on the way" at bounding box center [541, 390] width 169 height 37
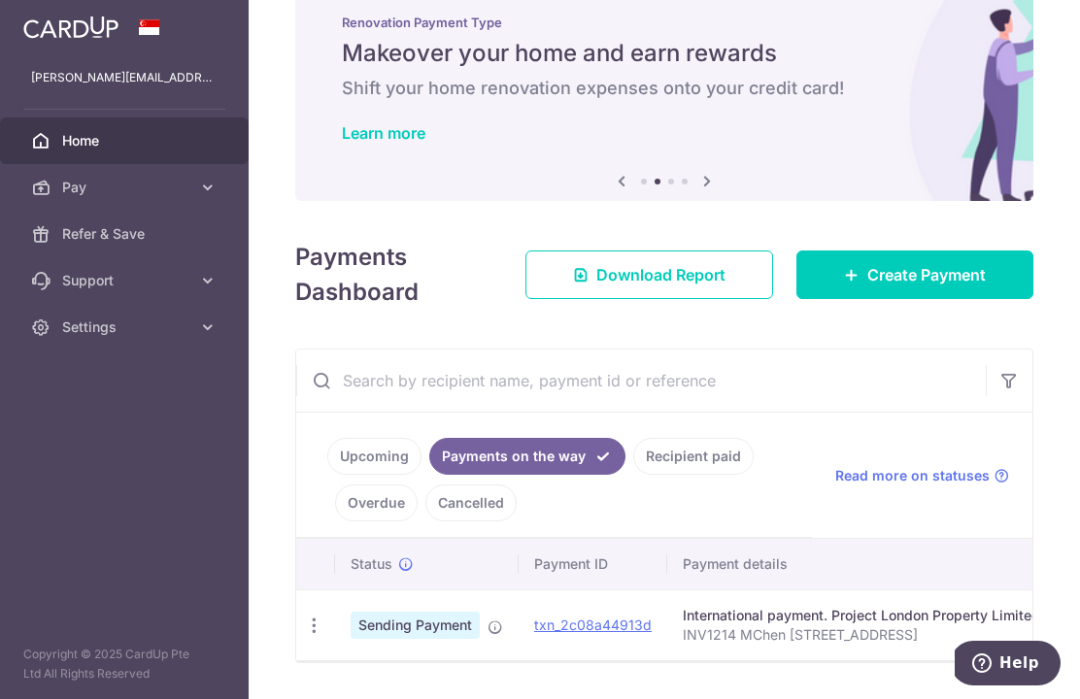
scroll to position [47, 0]
click at [304, 634] on icon "button" at bounding box center [314, 627] width 20 height 20
click at [1007, 662] on span "Help" at bounding box center [1020, 663] width 40 height 17
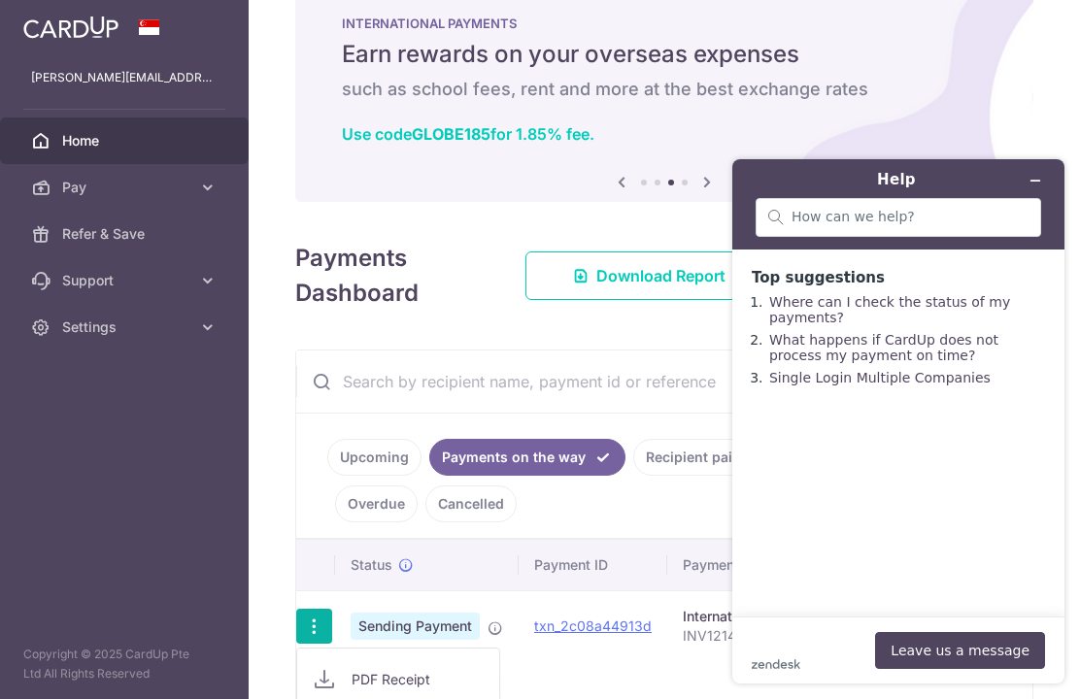
scroll to position [0, 0]
click at [1025, 177] on button "Minimize widget" at bounding box center [1035, 180] width 31 height 27
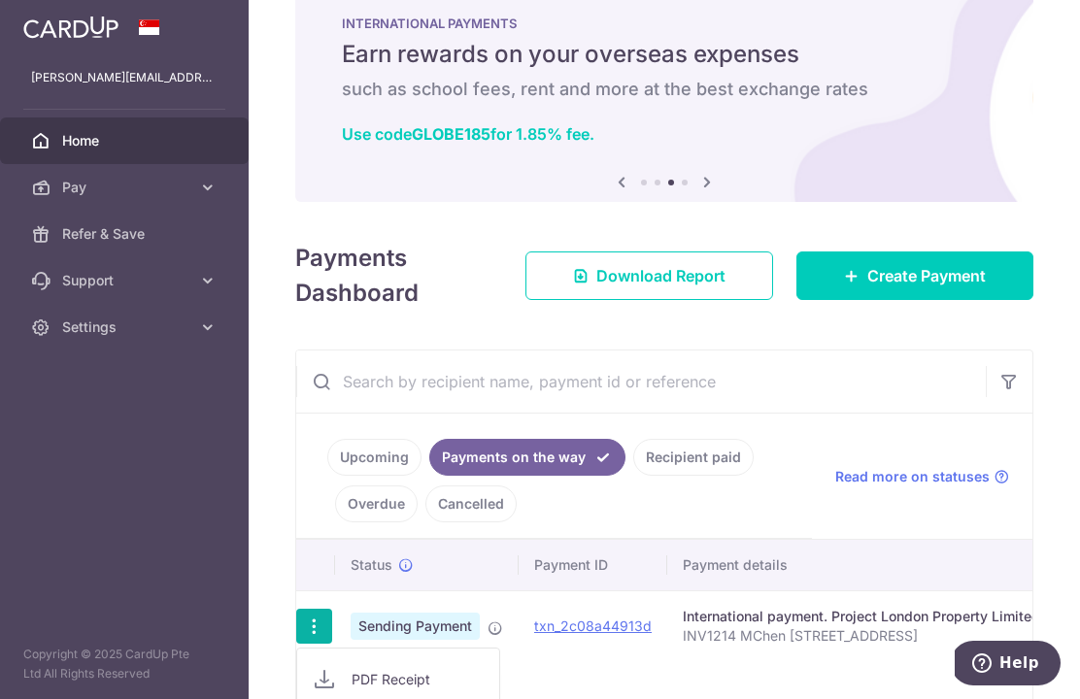
click at [244, 639] on div at bounding box center [540, 349] width 1080 height 699
click at [304, 629] on icon "button" at bounding box center [314, 627] width 20 height 20
click at [240, 648] on div at bounding box center [540, 349] width 1080 height 699
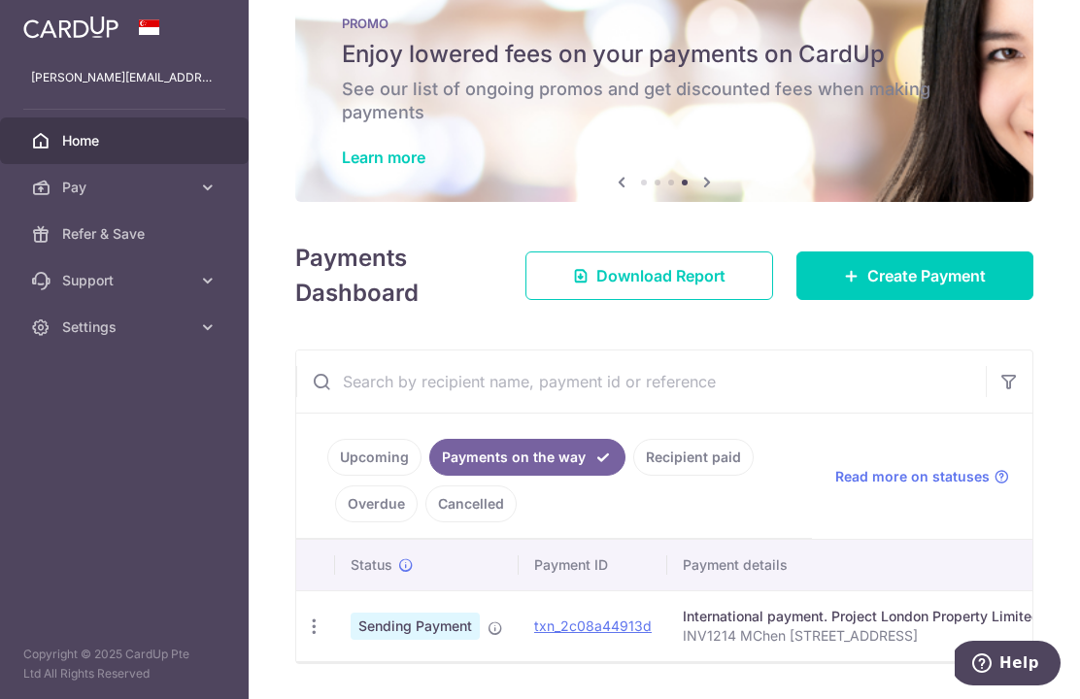
click at [335, 640] on td "Sending Payment" at bounding box center [427, 626] width 184 height 71
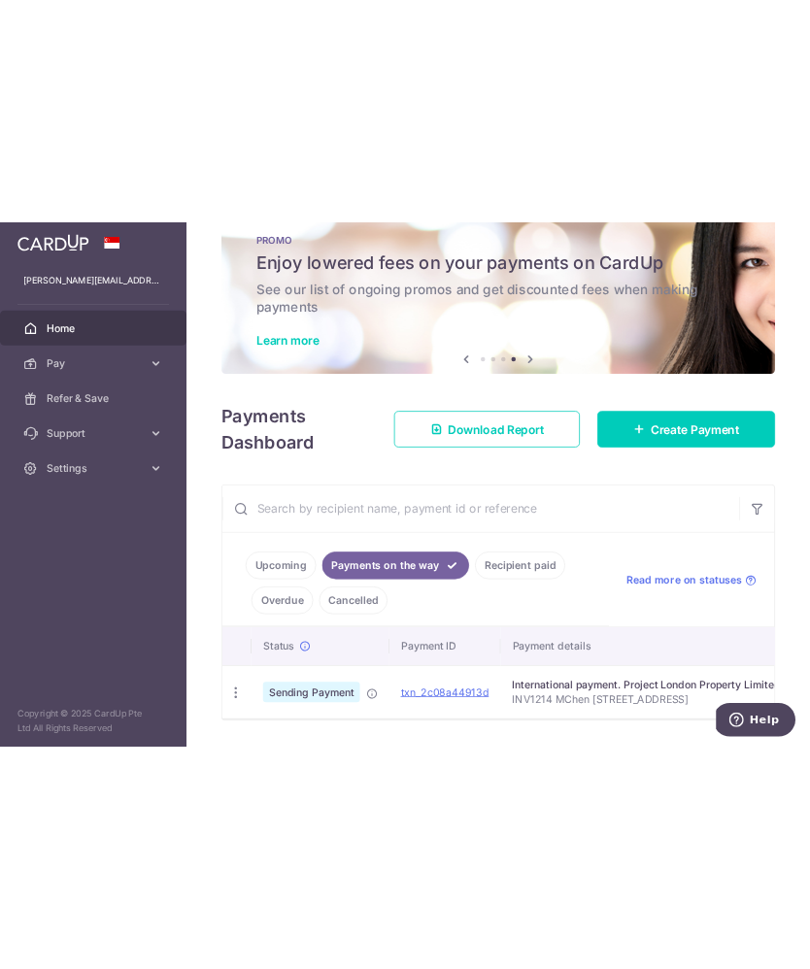
scroll to position [0, 0]
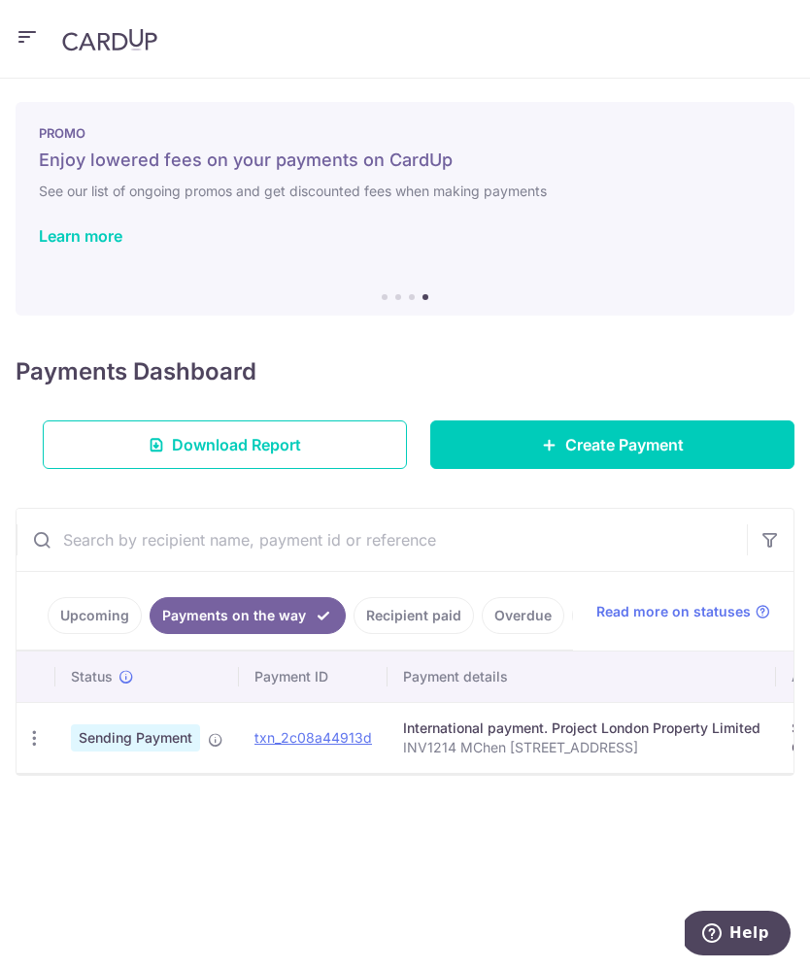
click at [222, 698] on icon at bounding box center [216, 740] width 16 height 16
click at [36, 698] on td "PDF Receipt" at bounding box center [36, 737] width 39 height 71
click at [44, 698] on div "PDF Receipt" at bounding box center [35, 739] width 36 height 36
click at [32, 698] on icon "button" at bounding box center [34, 739] width 20 height 20
click at [55, 698] on icon at bounding box center [44, 791] width 23 height 23
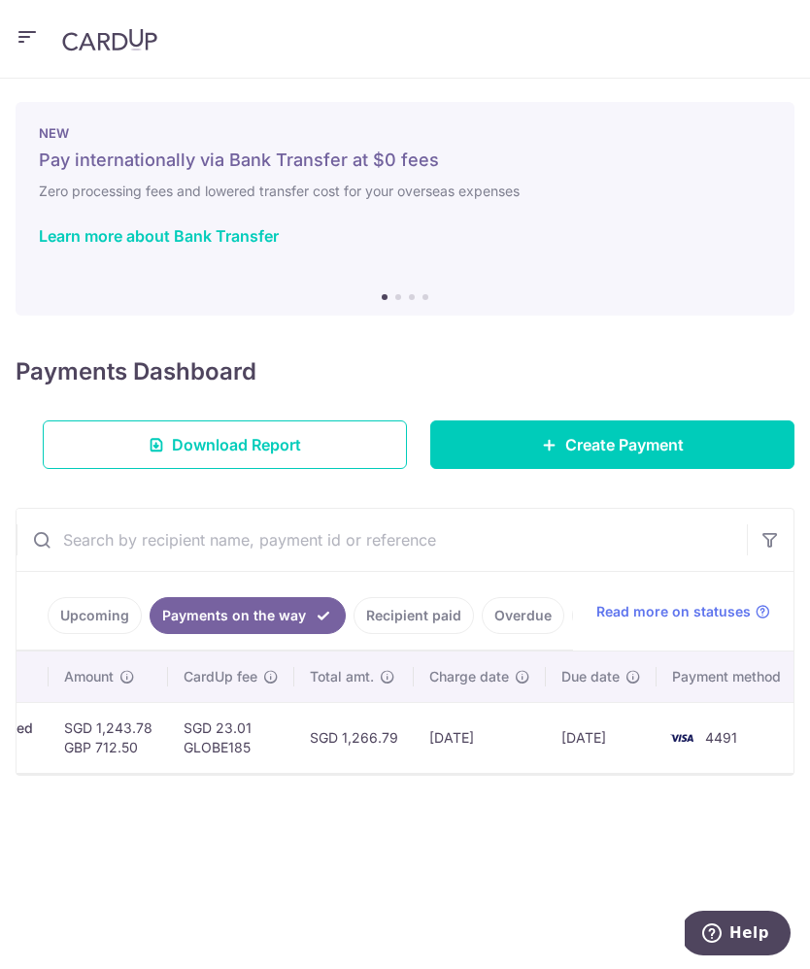
scroll to position [0, 727]
click at [428, 609] on link "Recipient paid" at bounding box center [414, 615] width 120 height 37
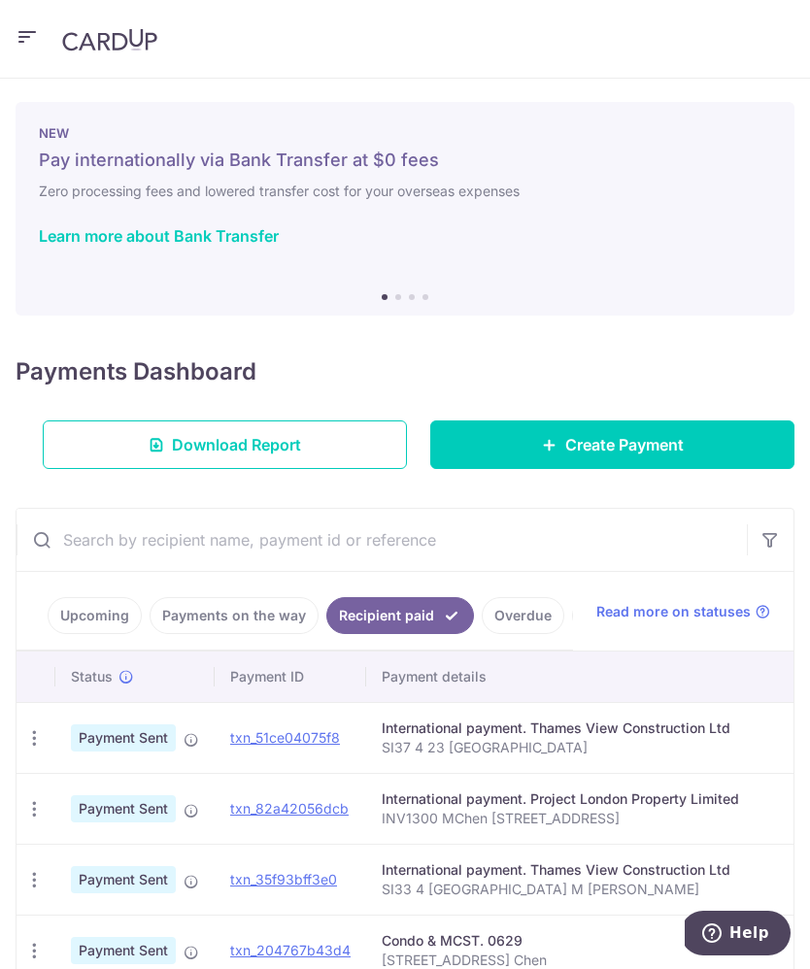
scroll to position [0, 0]
click at [518, 615] on link "Overdue" at bounding box center [523, 615] width 83 height 37
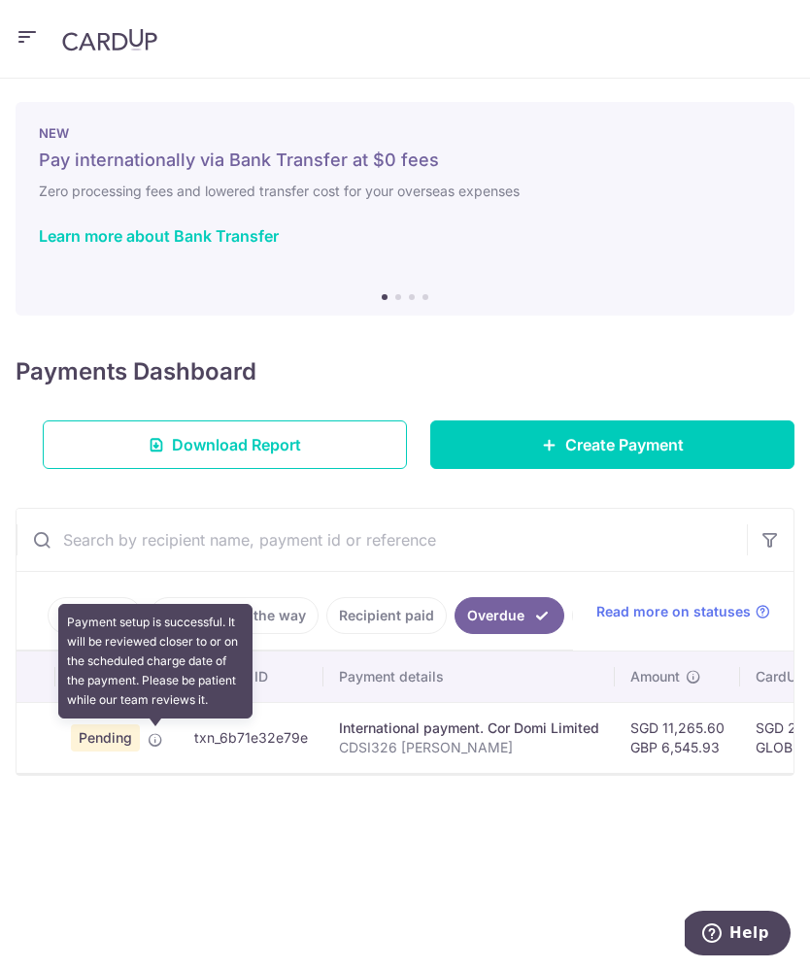
click at [161, 698] on icon at bounding box center [156, 740] width 16 height 16
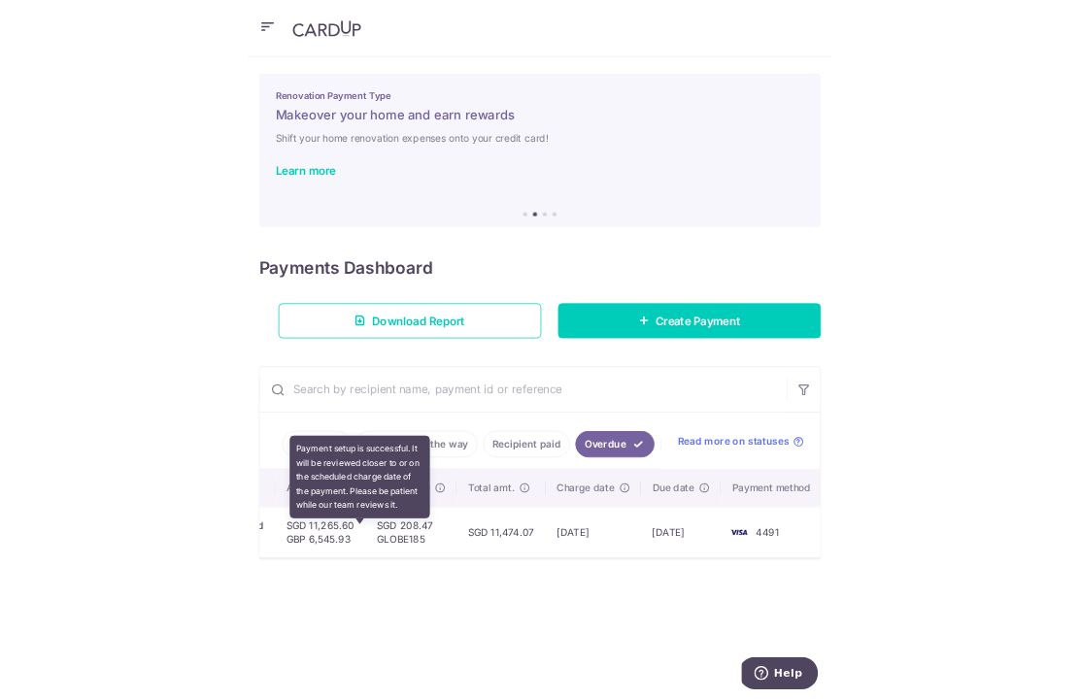
scroll to position [0, 576]
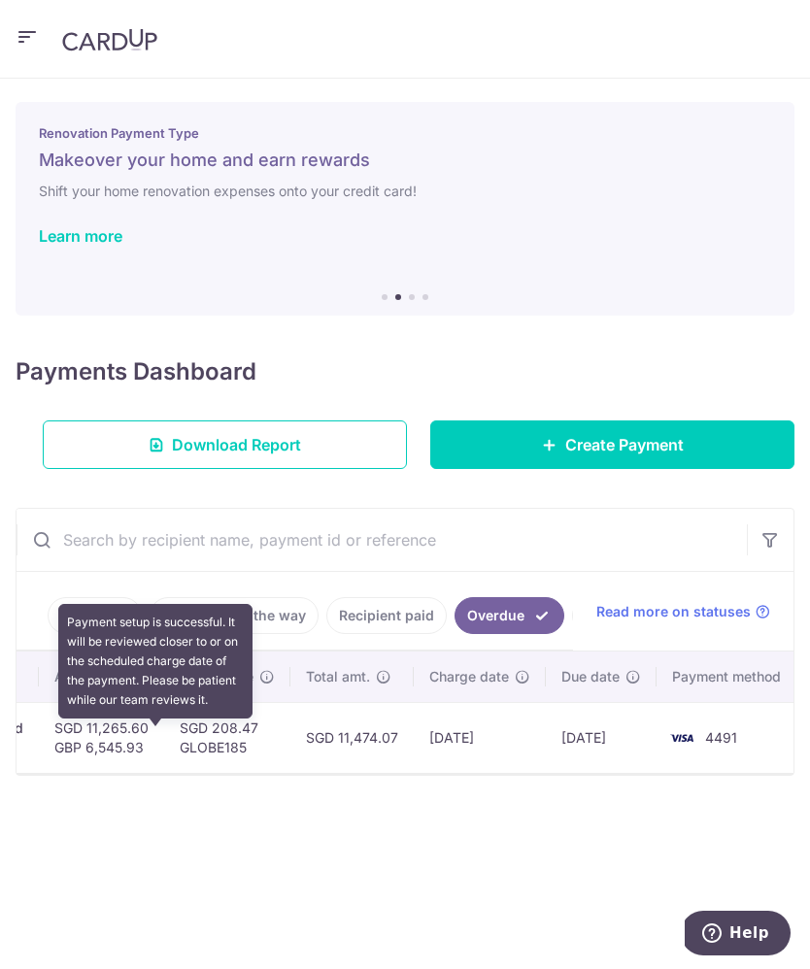
click at [700, 542] on input "text" at bounding box center [382, 540] width 730 height 62
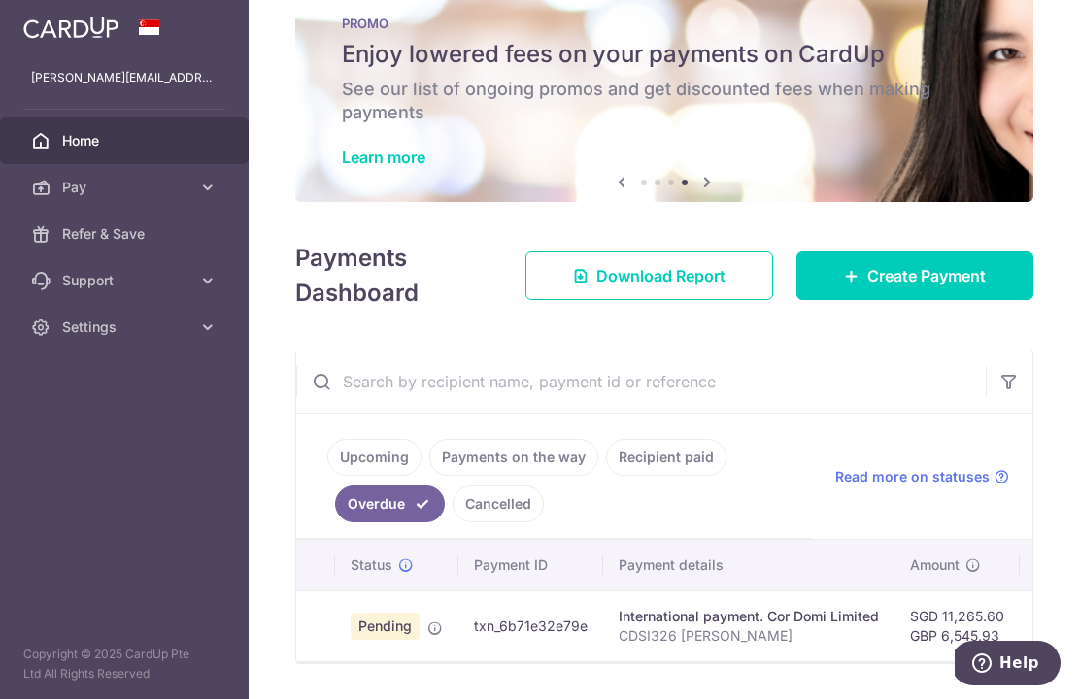
scroll to position [0, 0]
